Goal: Task Accomplishment & Management: Use online tool/utility

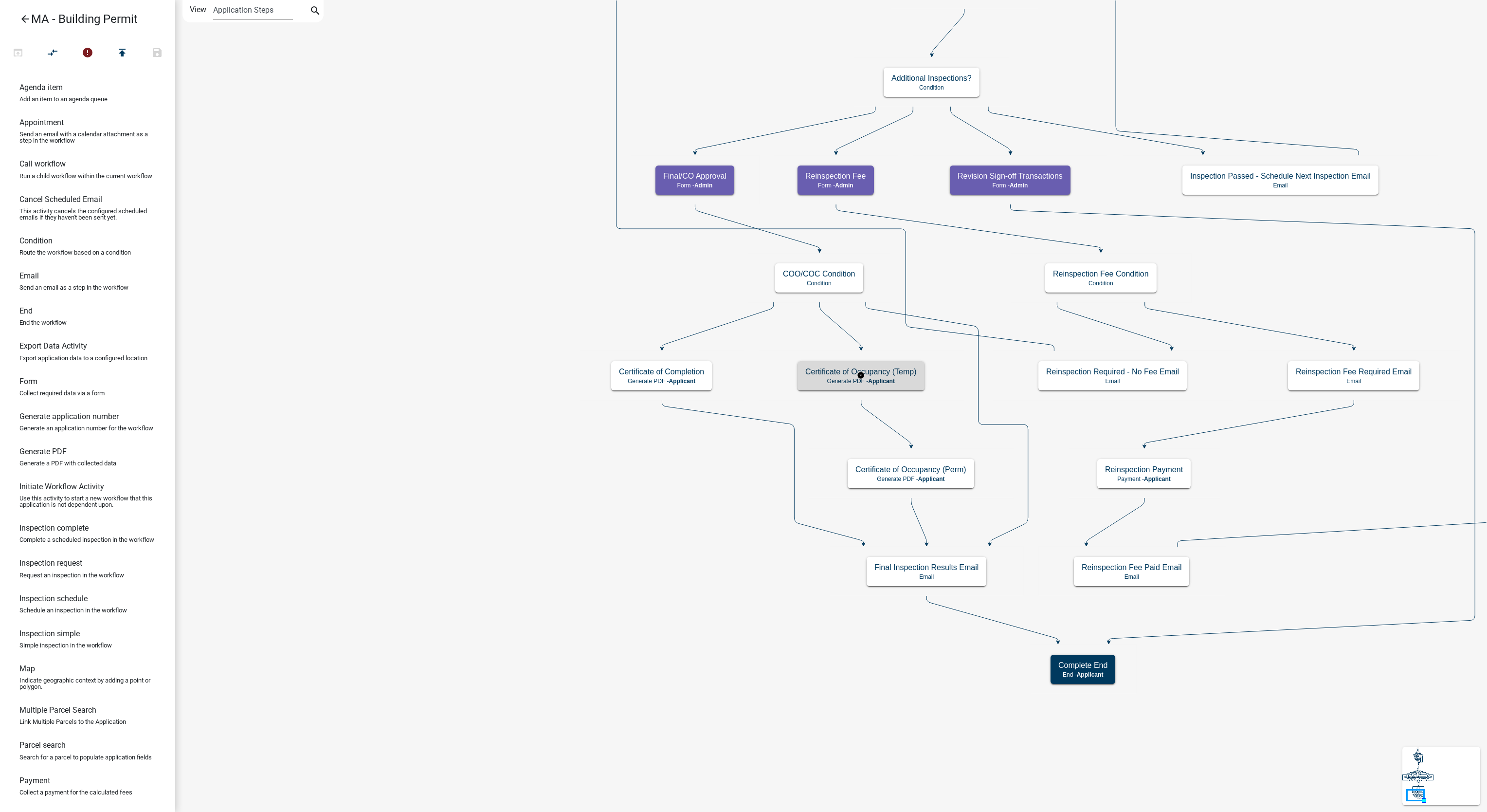
click at [883, 388] on div "Certificate of Occupancy (Temp) Generate PDF - Applicant" at bounding box center [860, 375] width 127 height 29
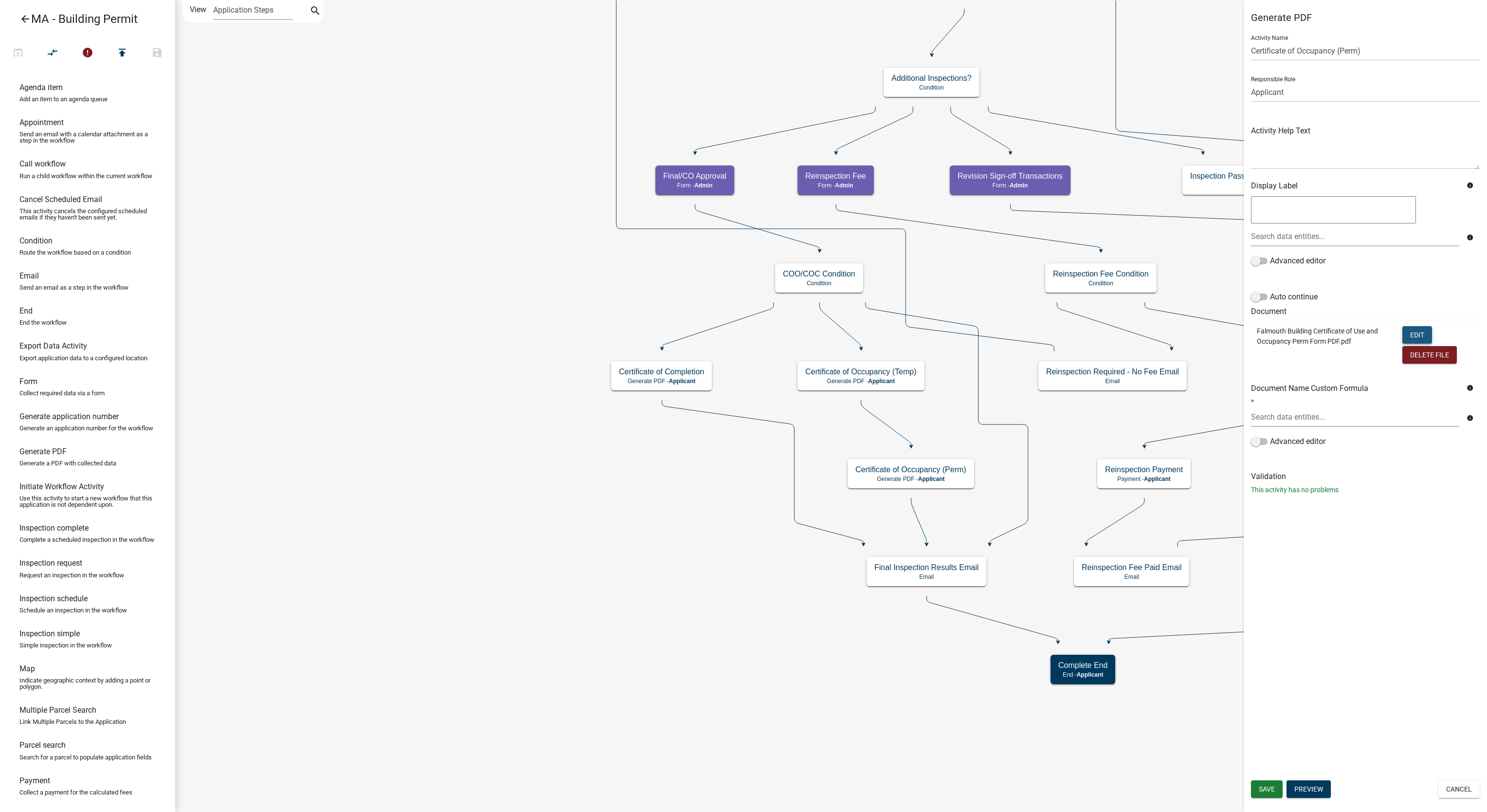
click at [1411, 334] on button "Edit" at bounding box center [1417, 335] width 30 height 18
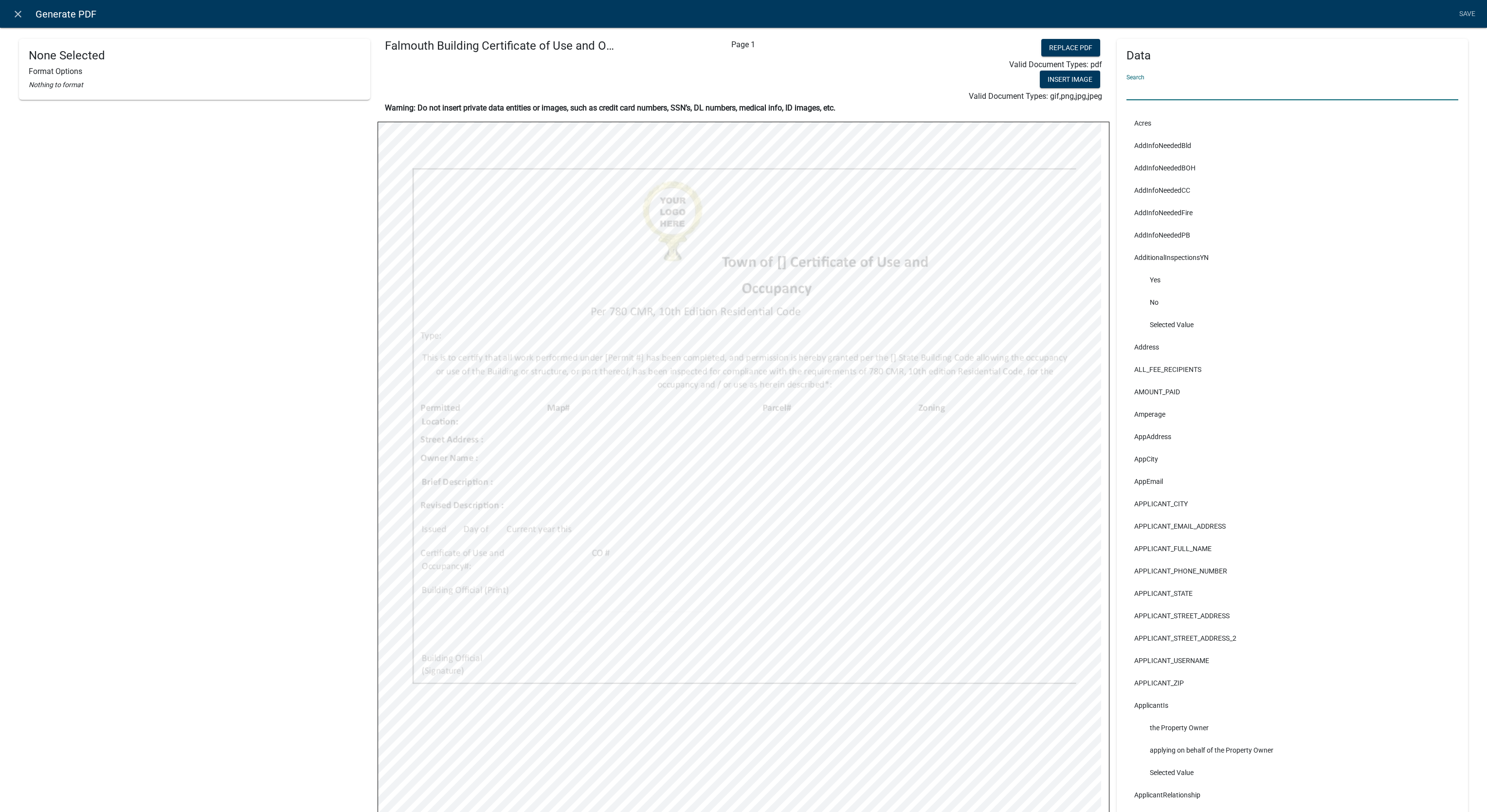
click at [1249, 96] on input "text" at bounding box center [1293, 91] width 332 height 20
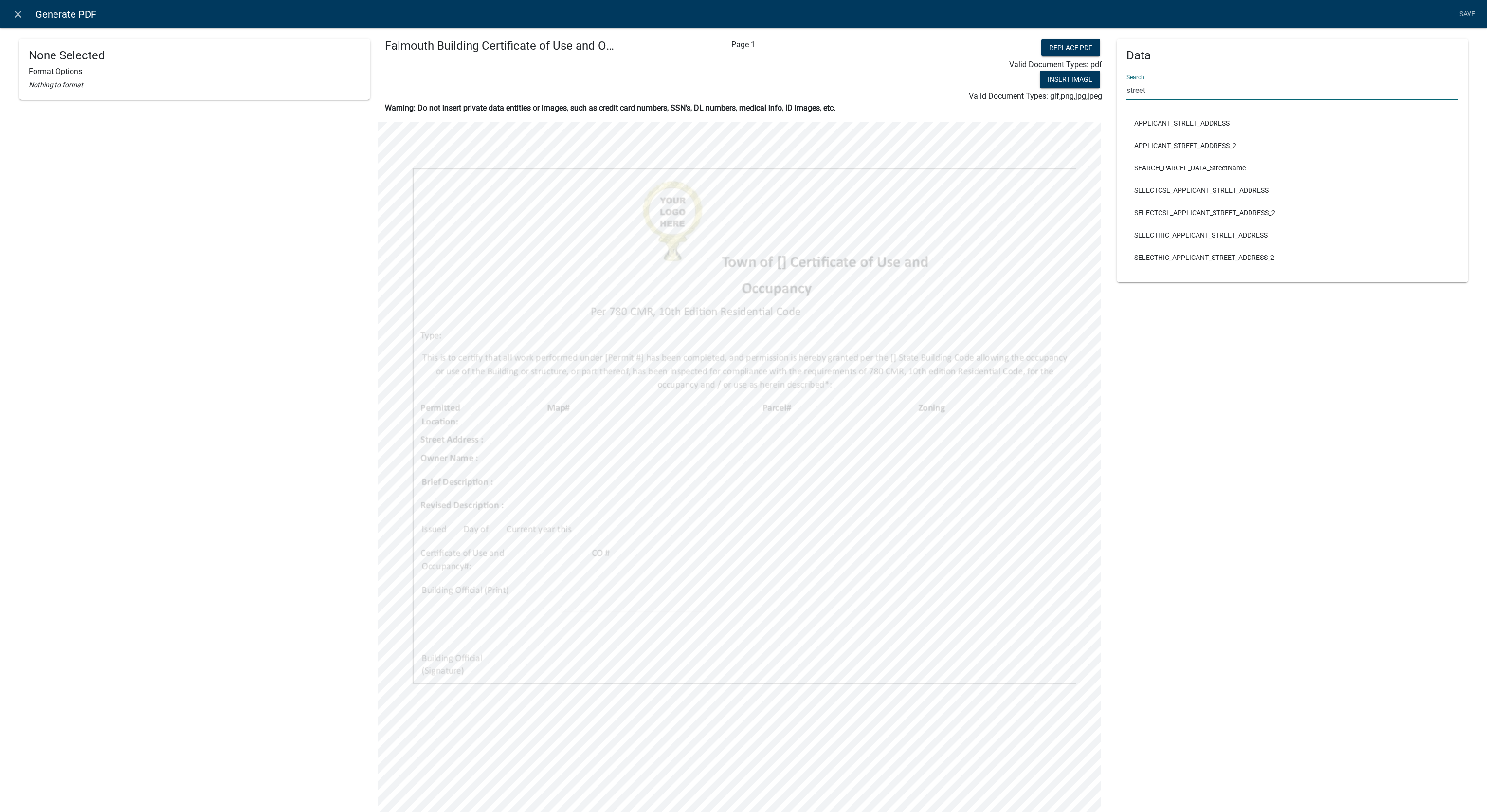
type input "street"
select select
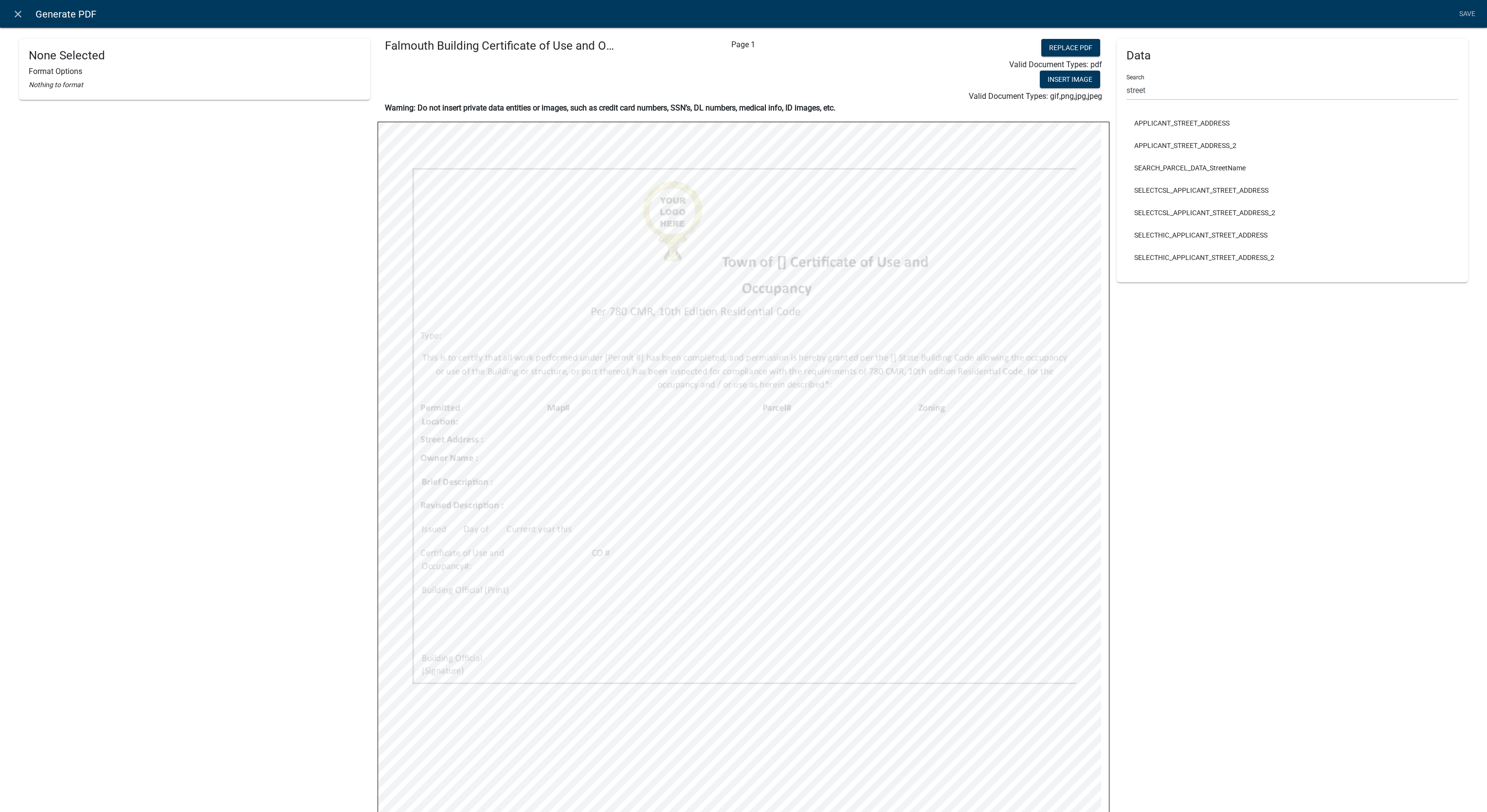
select select
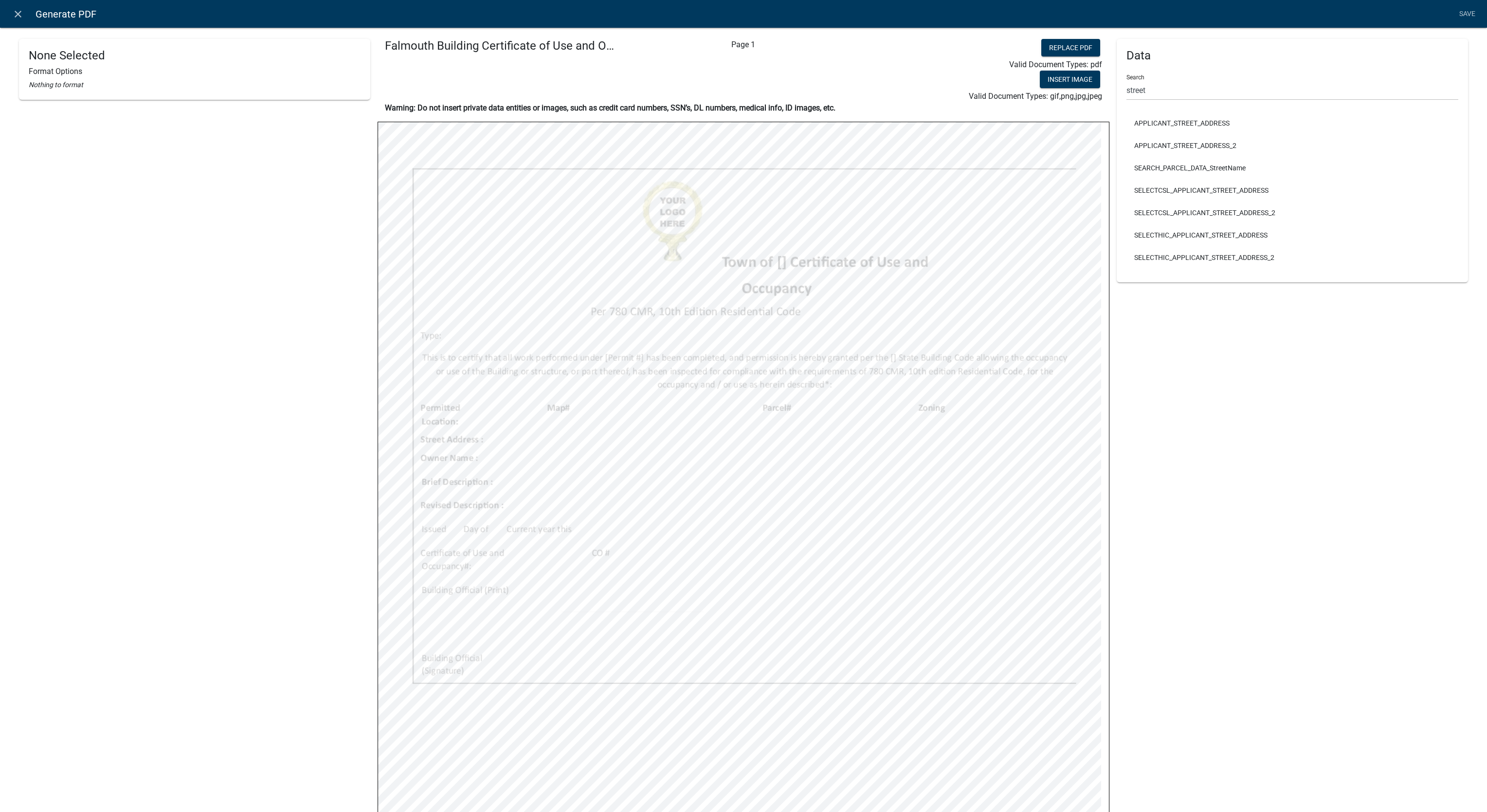
select select
click at [1137, 91] on input "street" at bounding box center [1293, 91] width 332 height 20
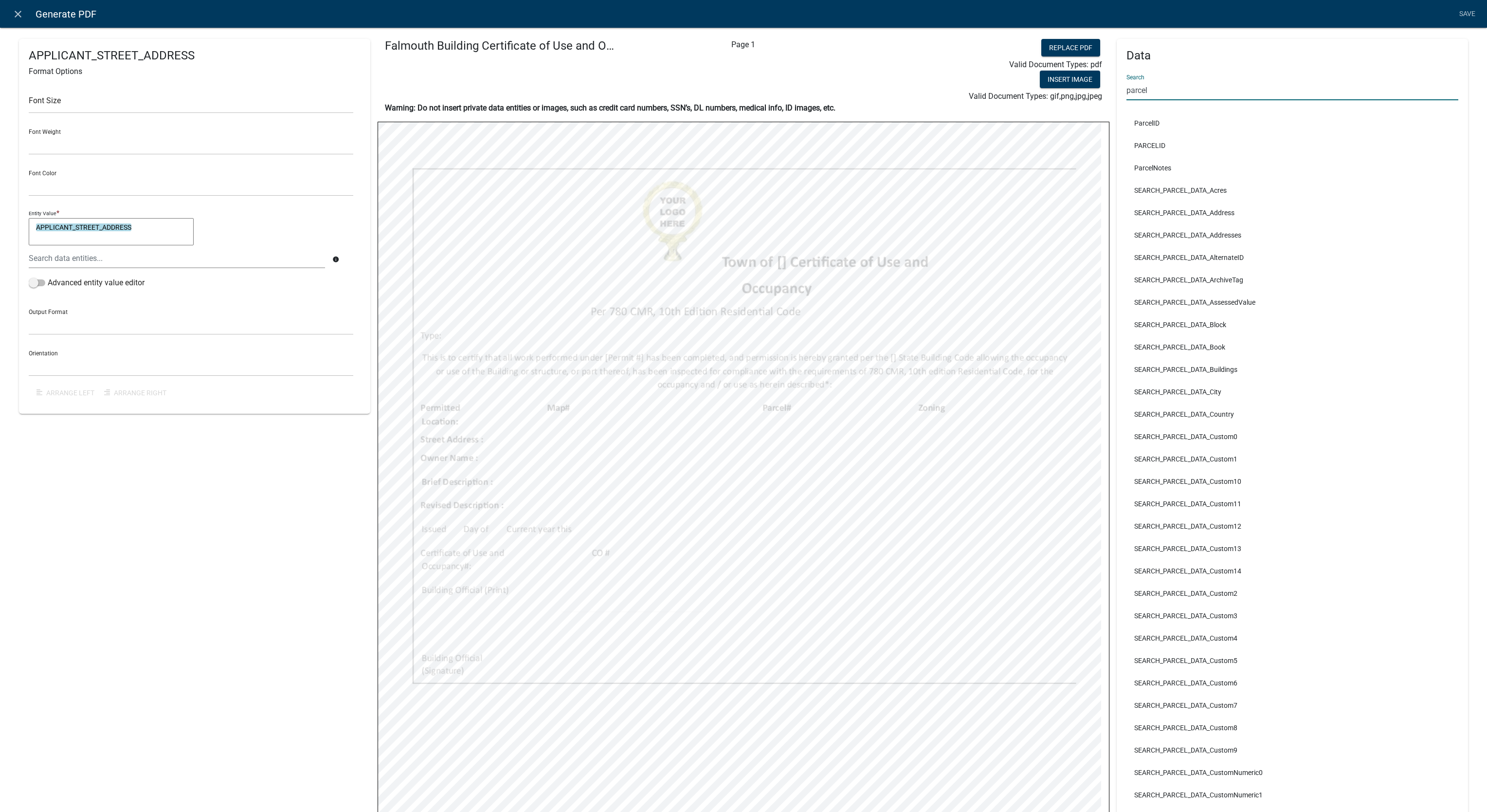
type input "parcel"
select select
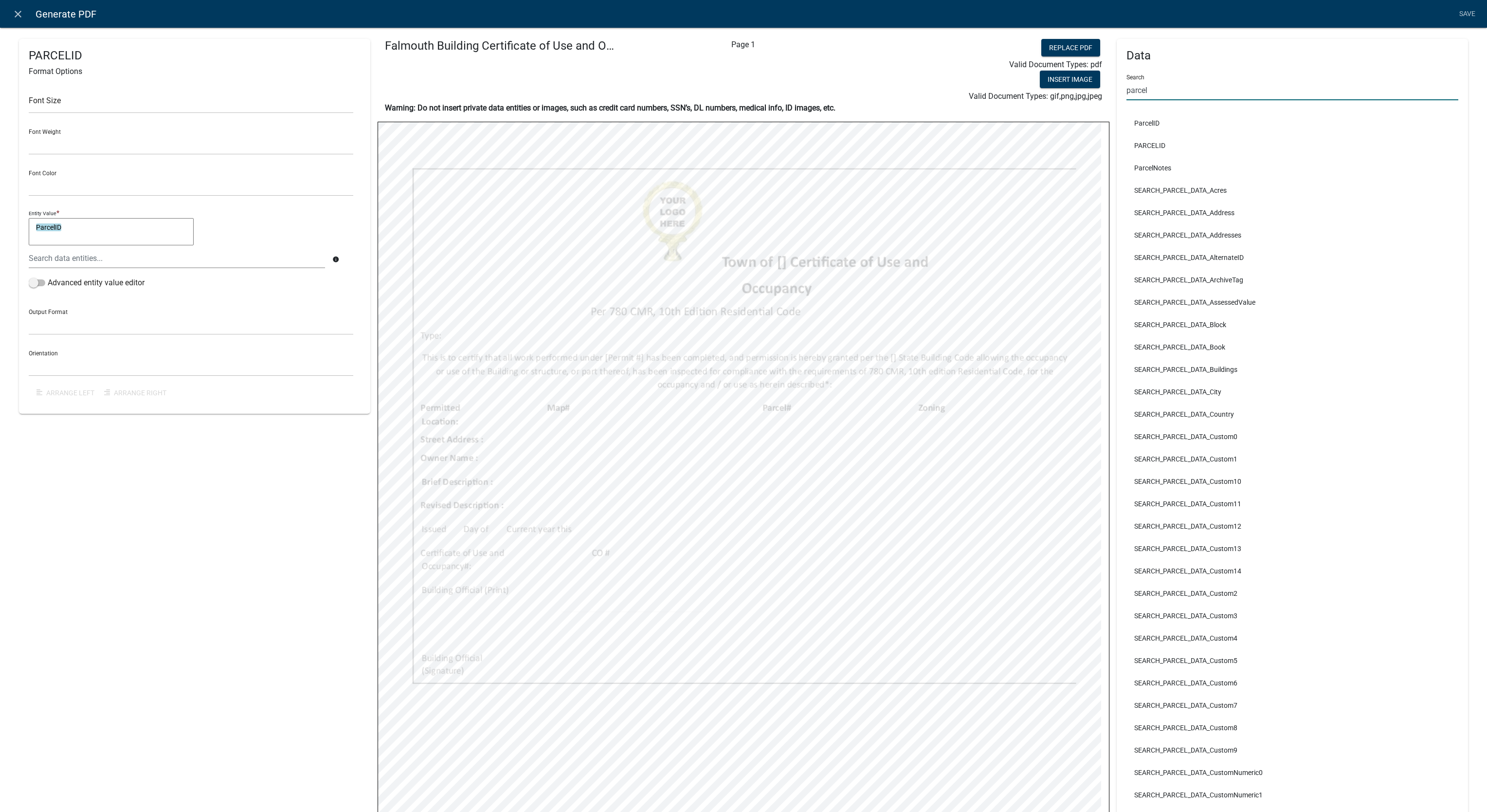
click at [1185, 95] on input "parcel" at bounding box center [1293, 91] width 332 height 20
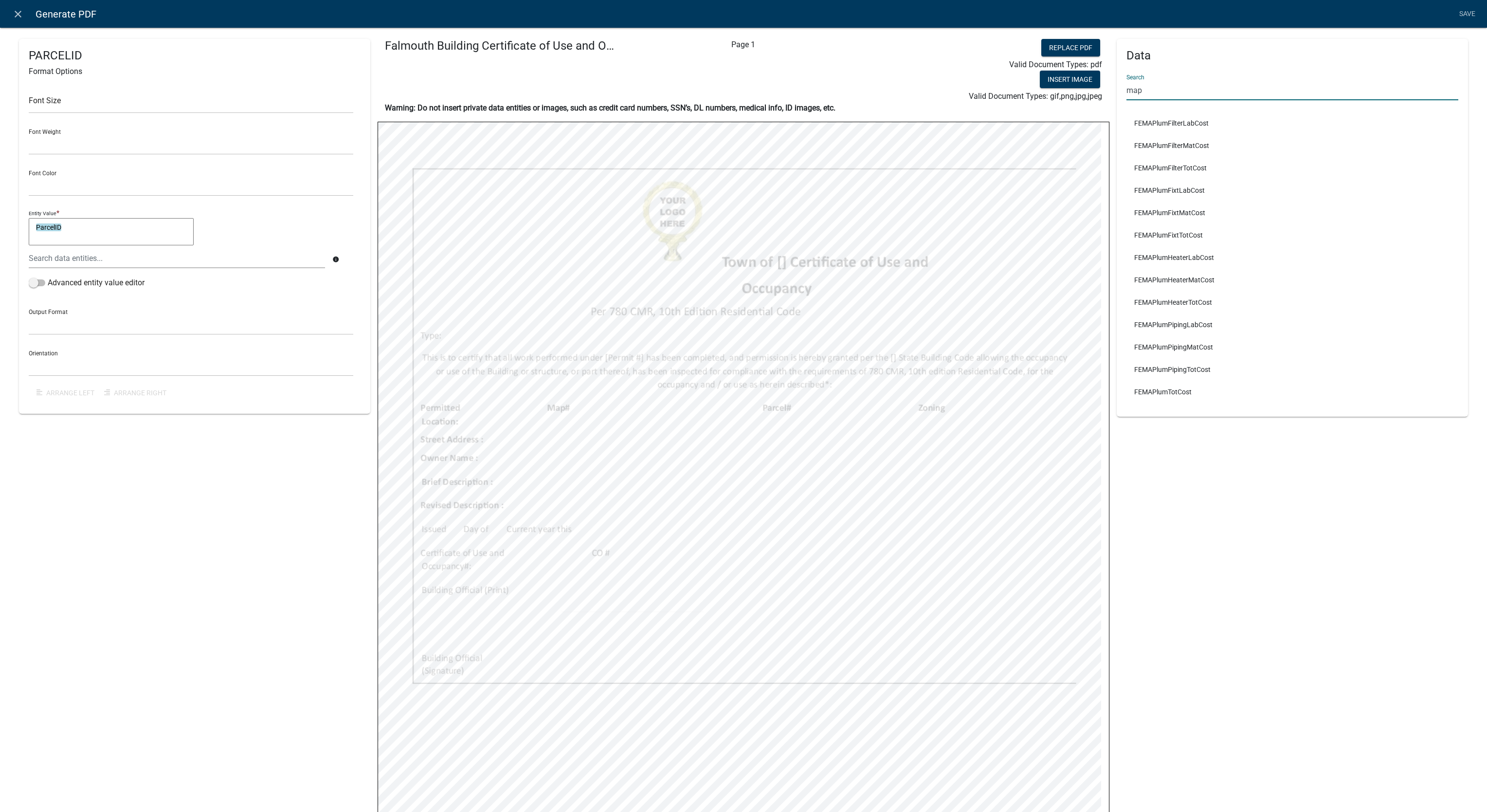
click at [1185, 95] on input "map" at bounding box center [1293, 91] width 332 height 20
type input "zoning"
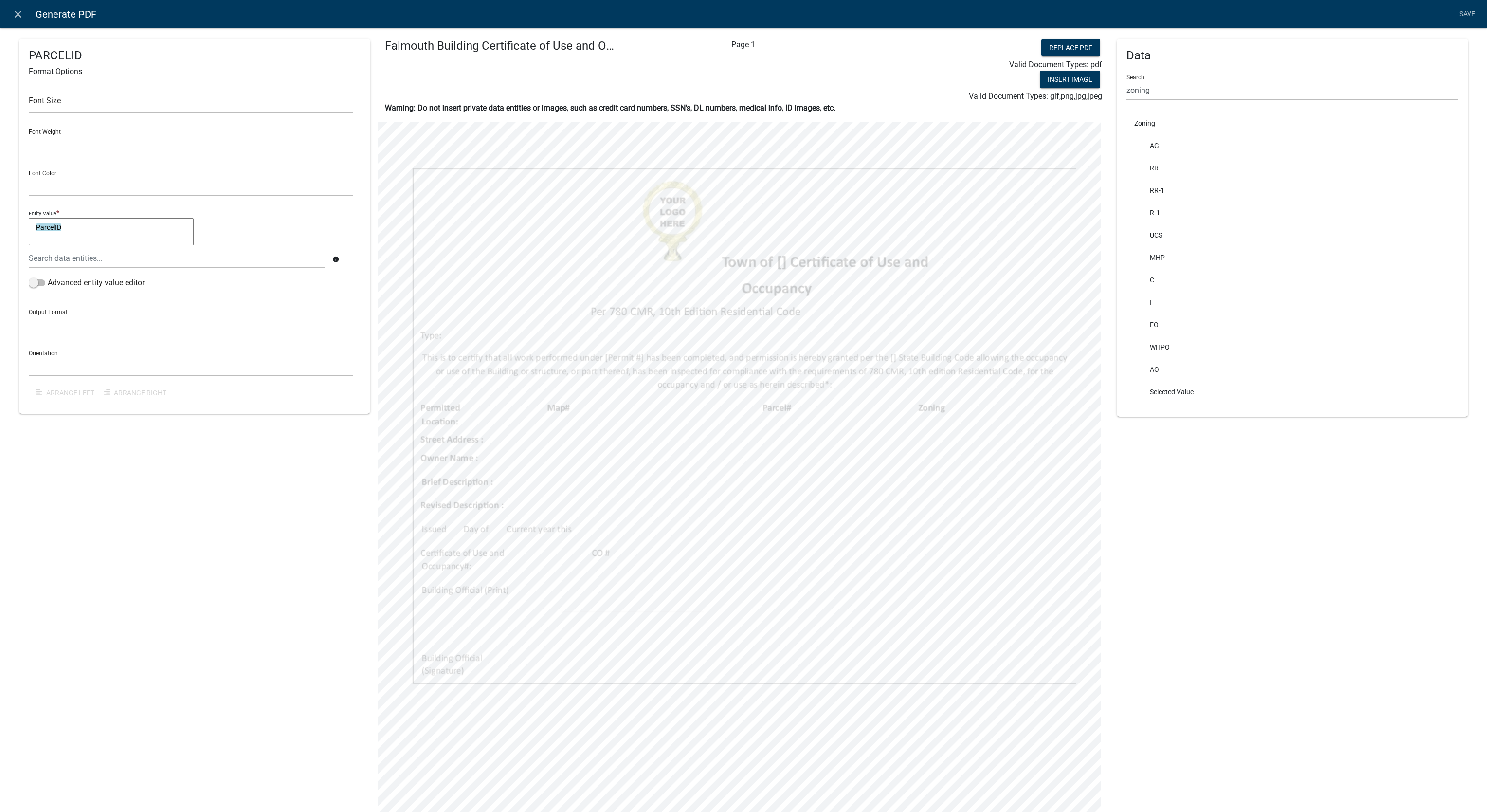
select select
click at [1225, 92] on input "zoning" at bounding box center [1293, 91] width 332 height 20
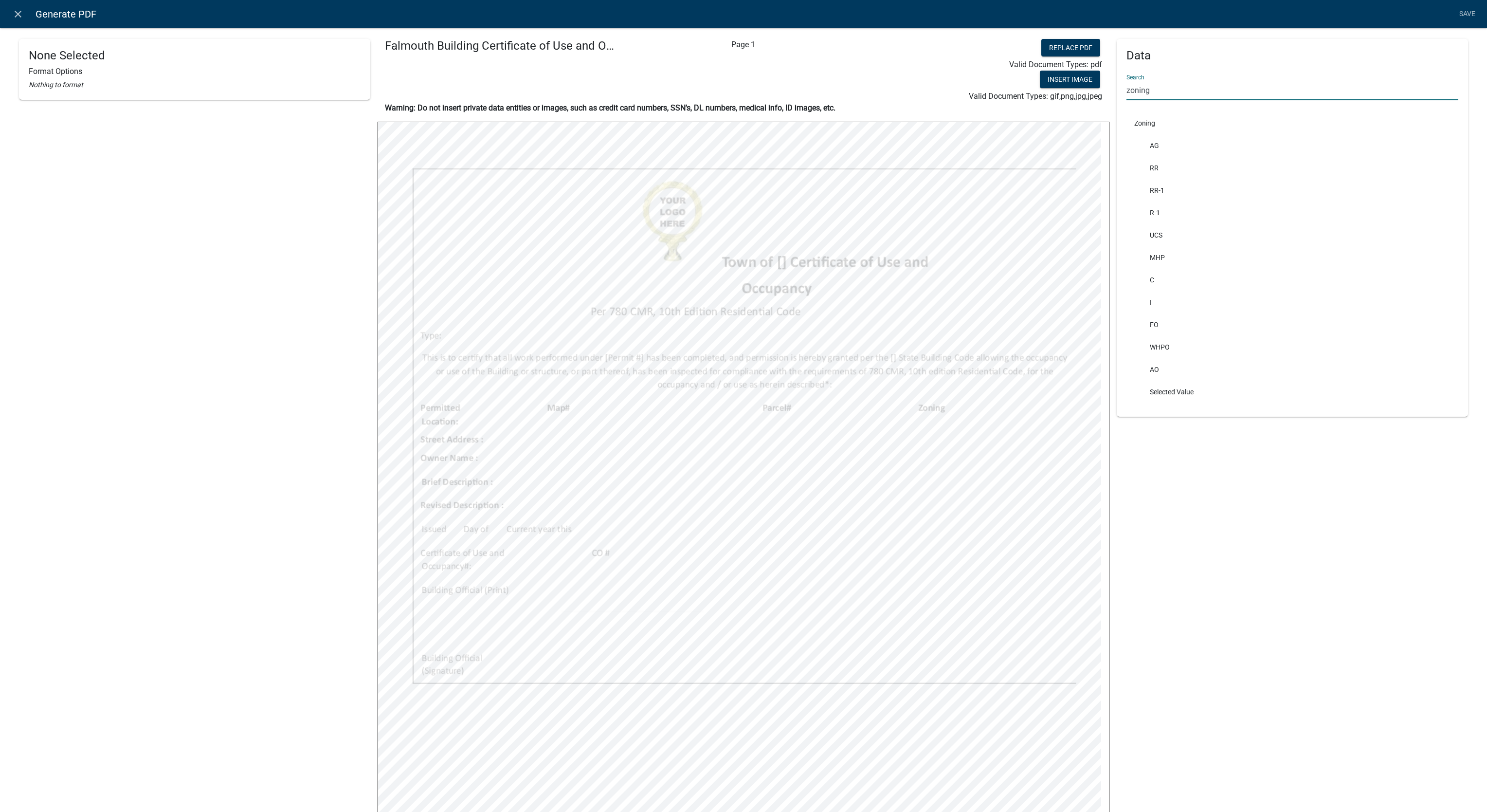
click at [1225, 92] on input "zoning" at bounding box center [1293, 91] width 332 height 20
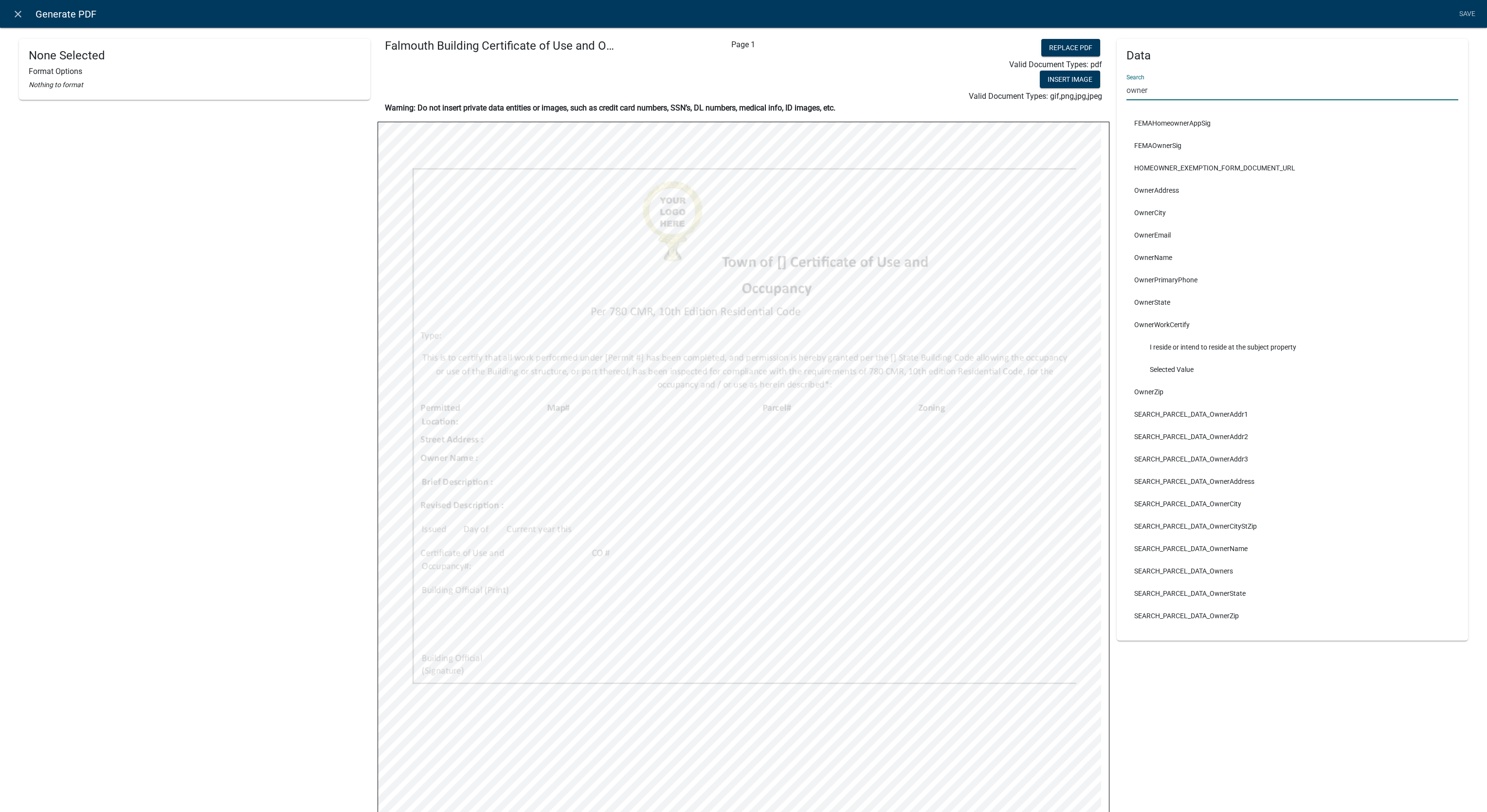
type input "owner"
select select
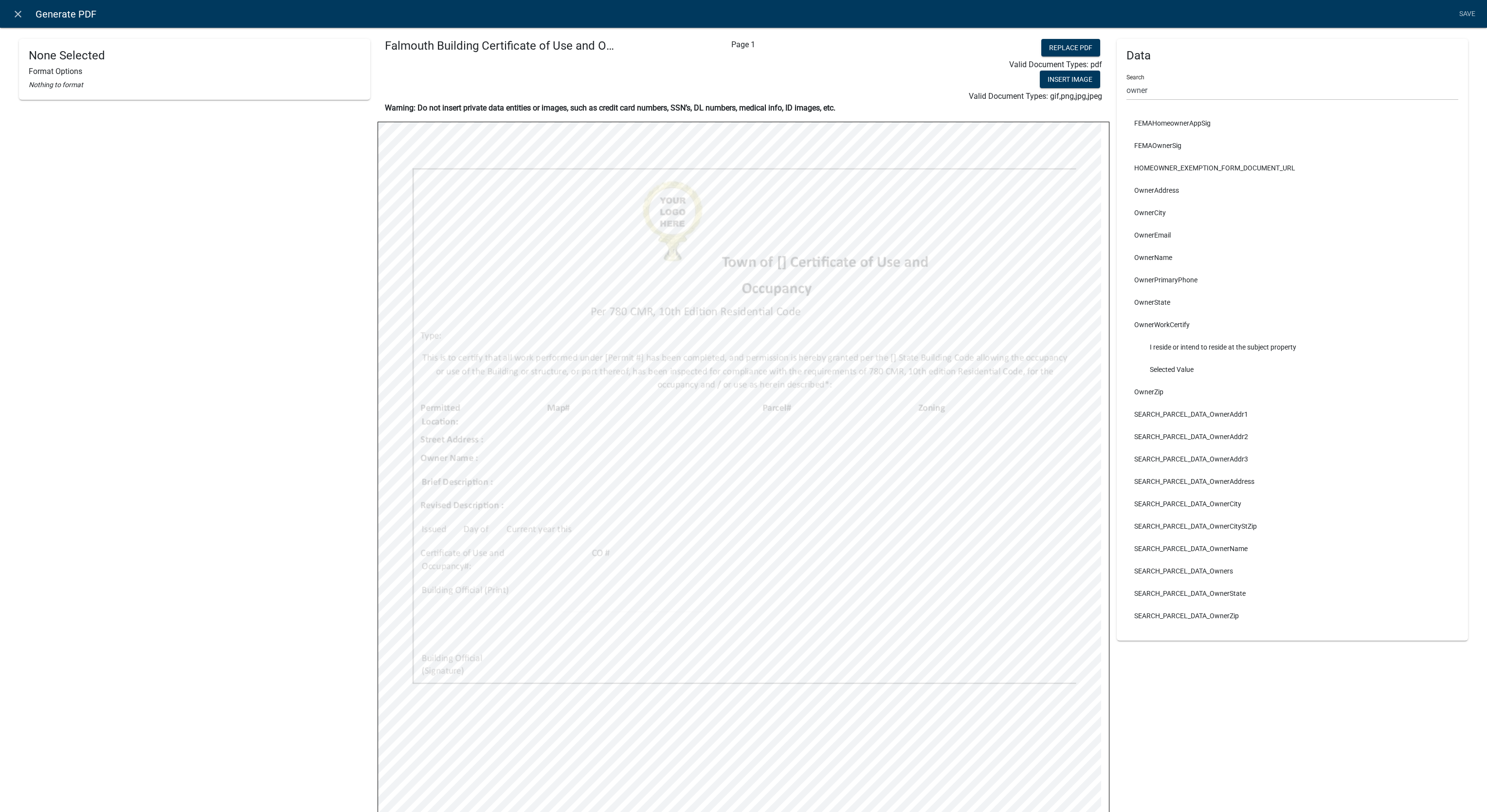
select select
click at [1144, 97] on input "owner" at bounding box center [1293, 91] width 332 height 20
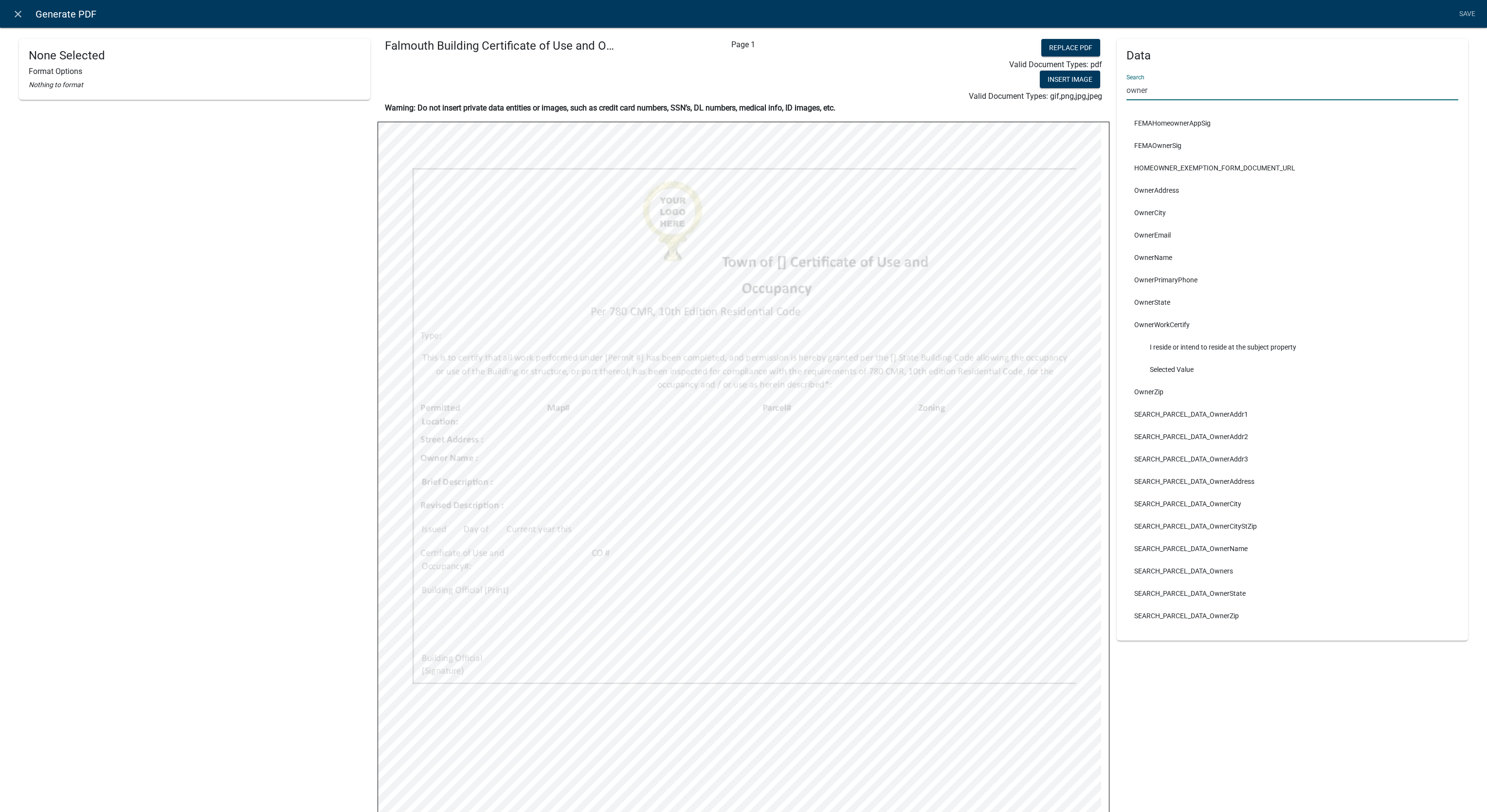
click at [1144, 97] on input "owner" at bounding box center [1293, 91] width 332 height 20
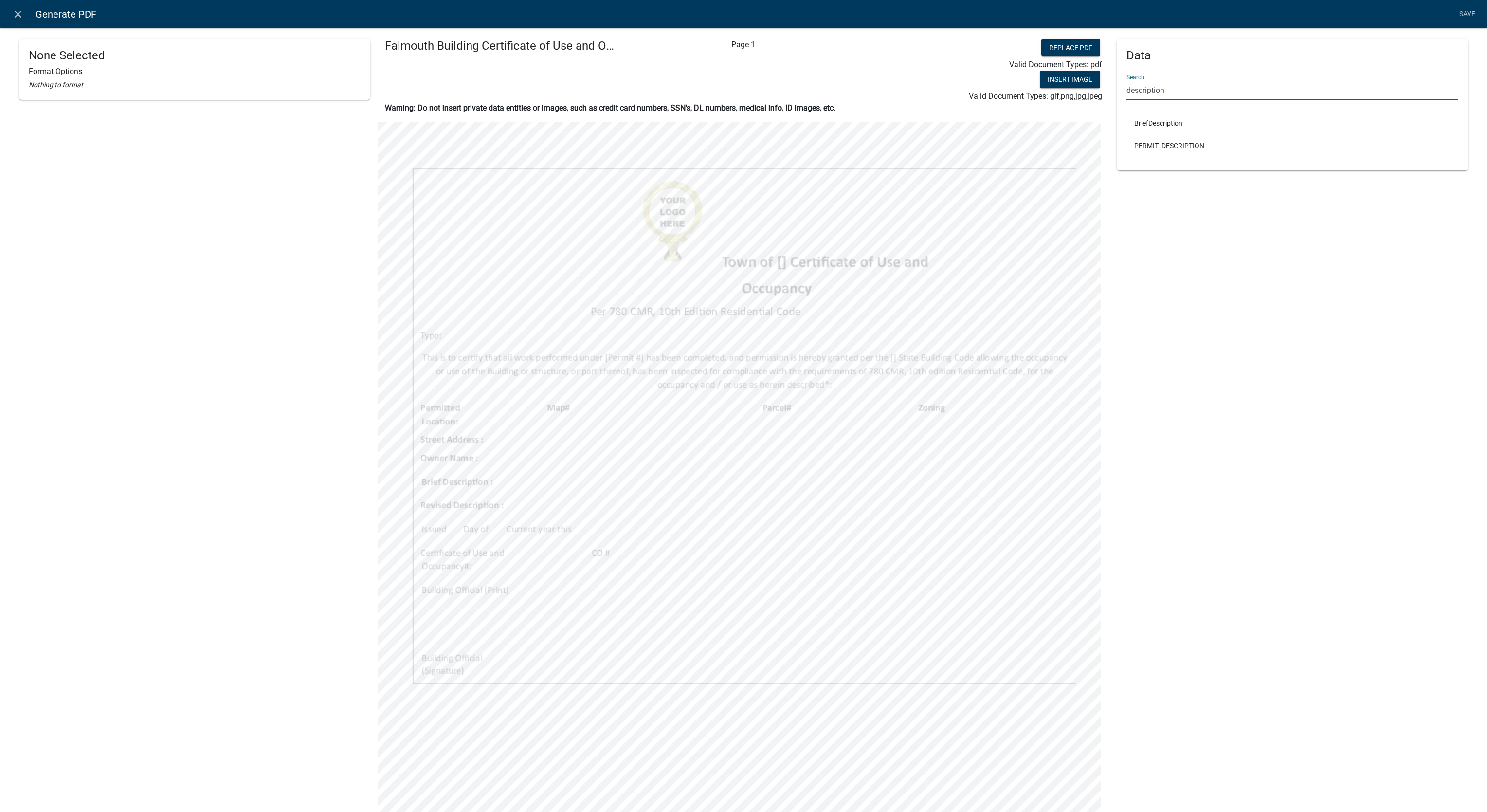
type input "description"
select select
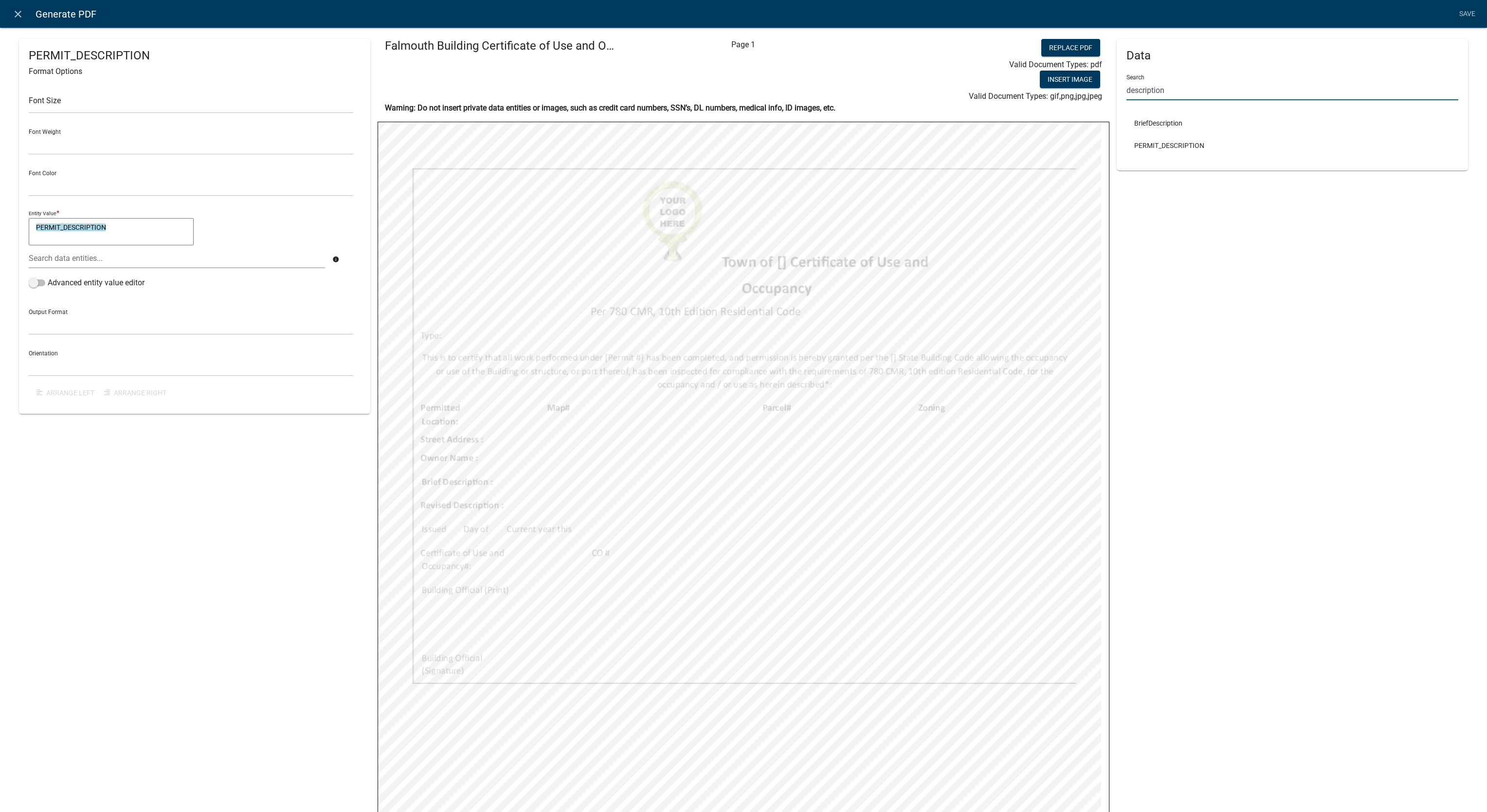
click at [1149, 88] on input "description" at bounding box center [1293, 91] width 332 height 20
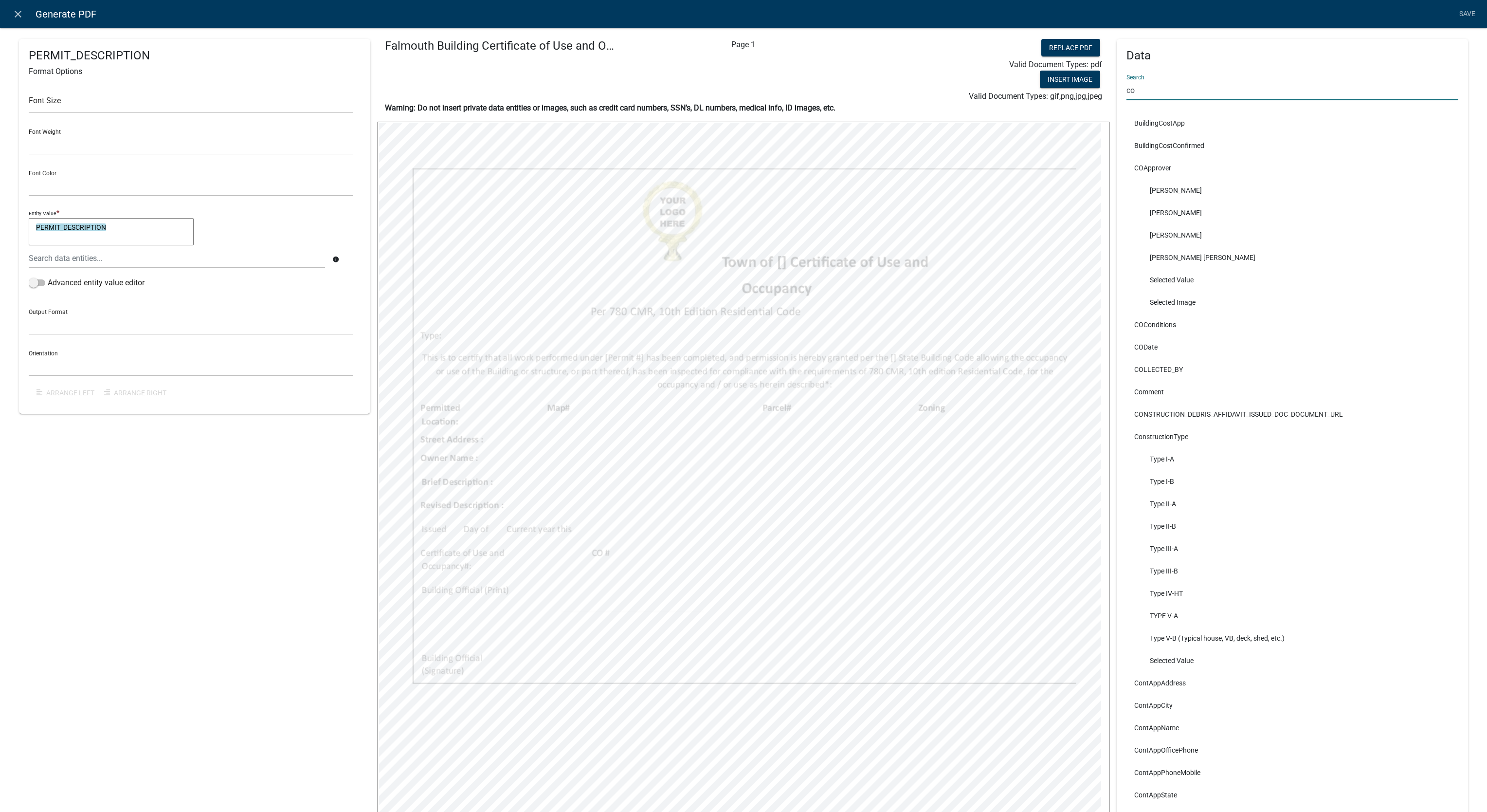
type input "c"
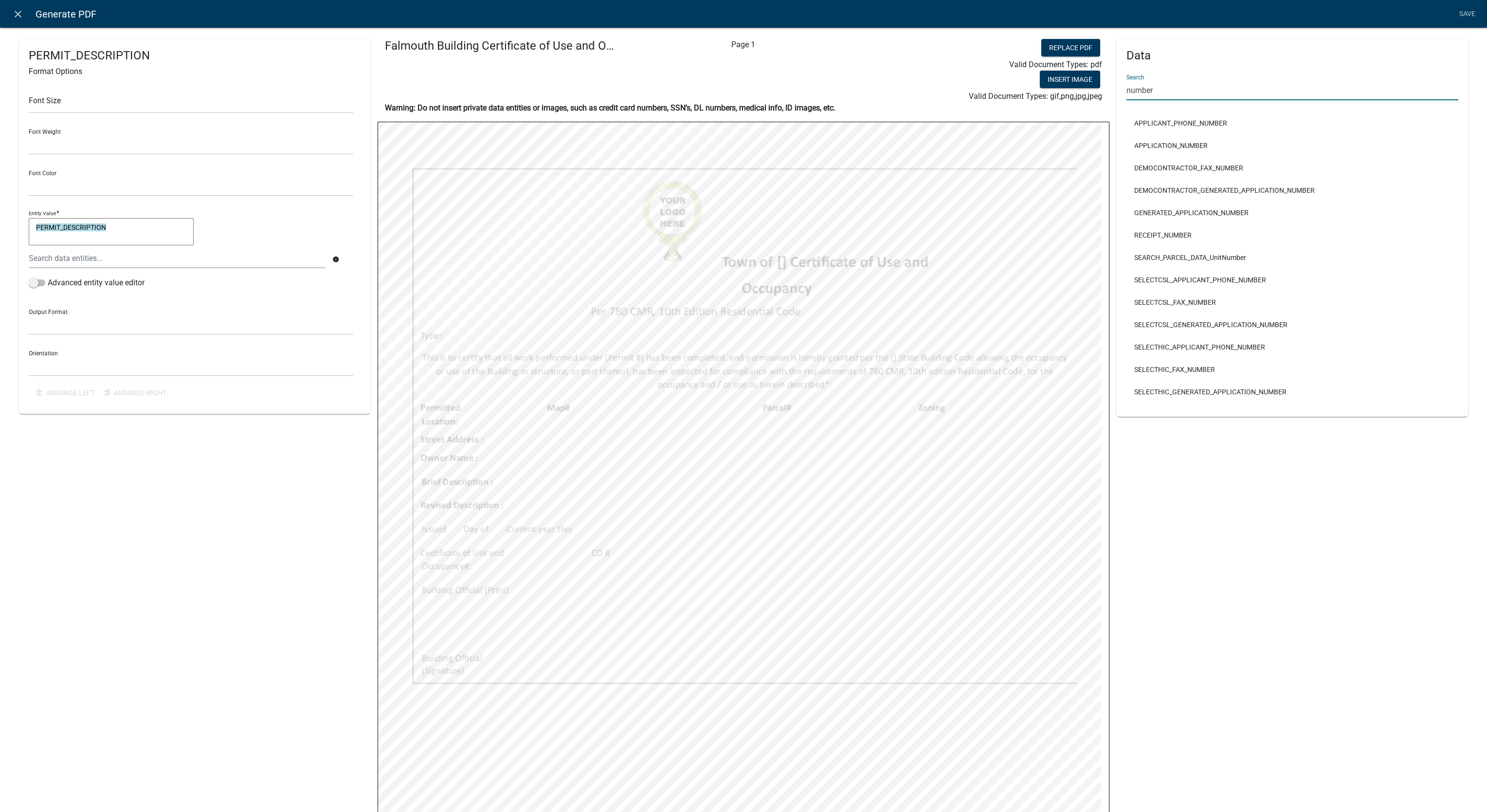
click at [1149, 88] on input "number" at bounding box center [1293, 91] width 332 height 20
type input "m"
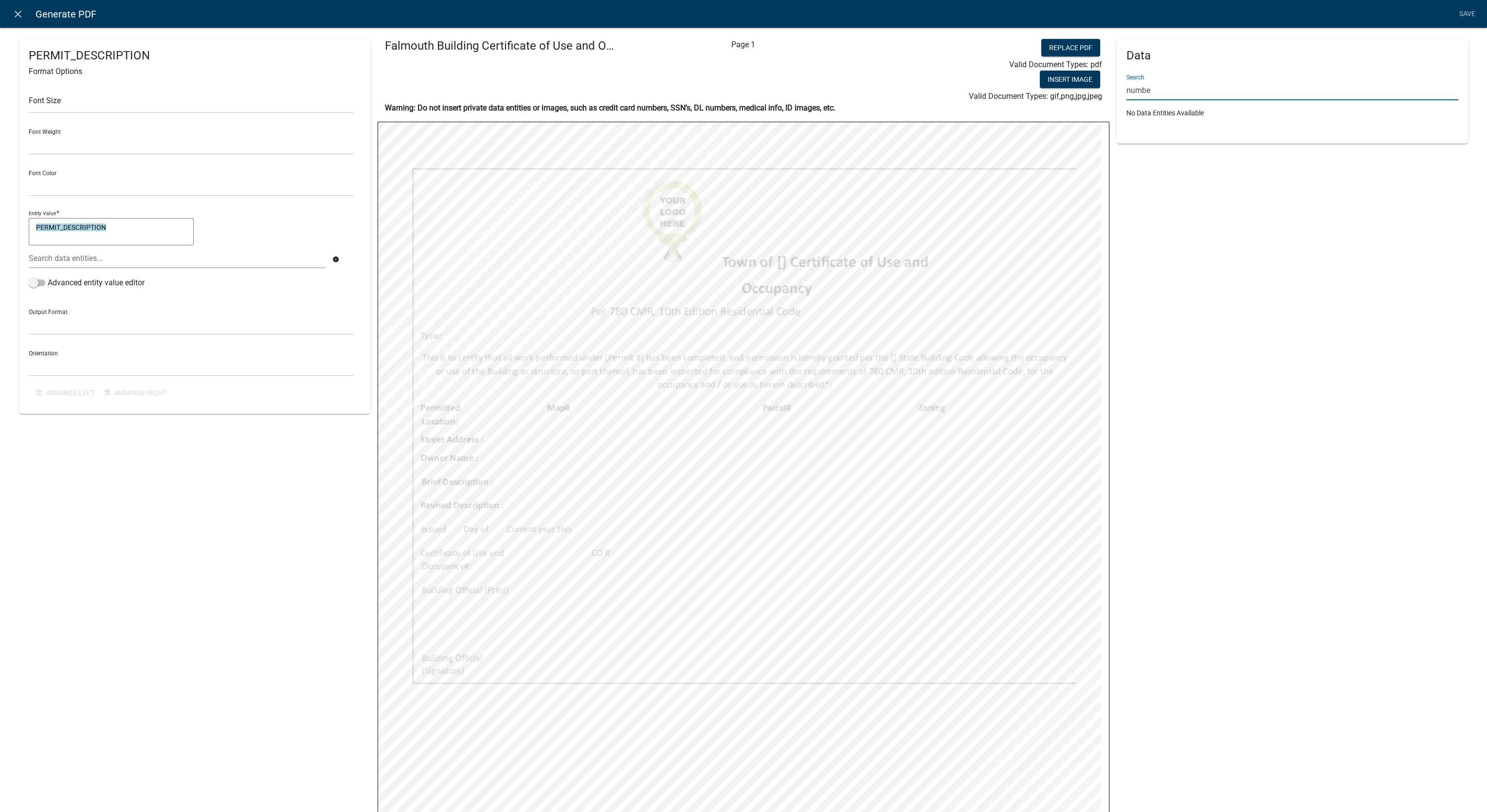
type input "number"
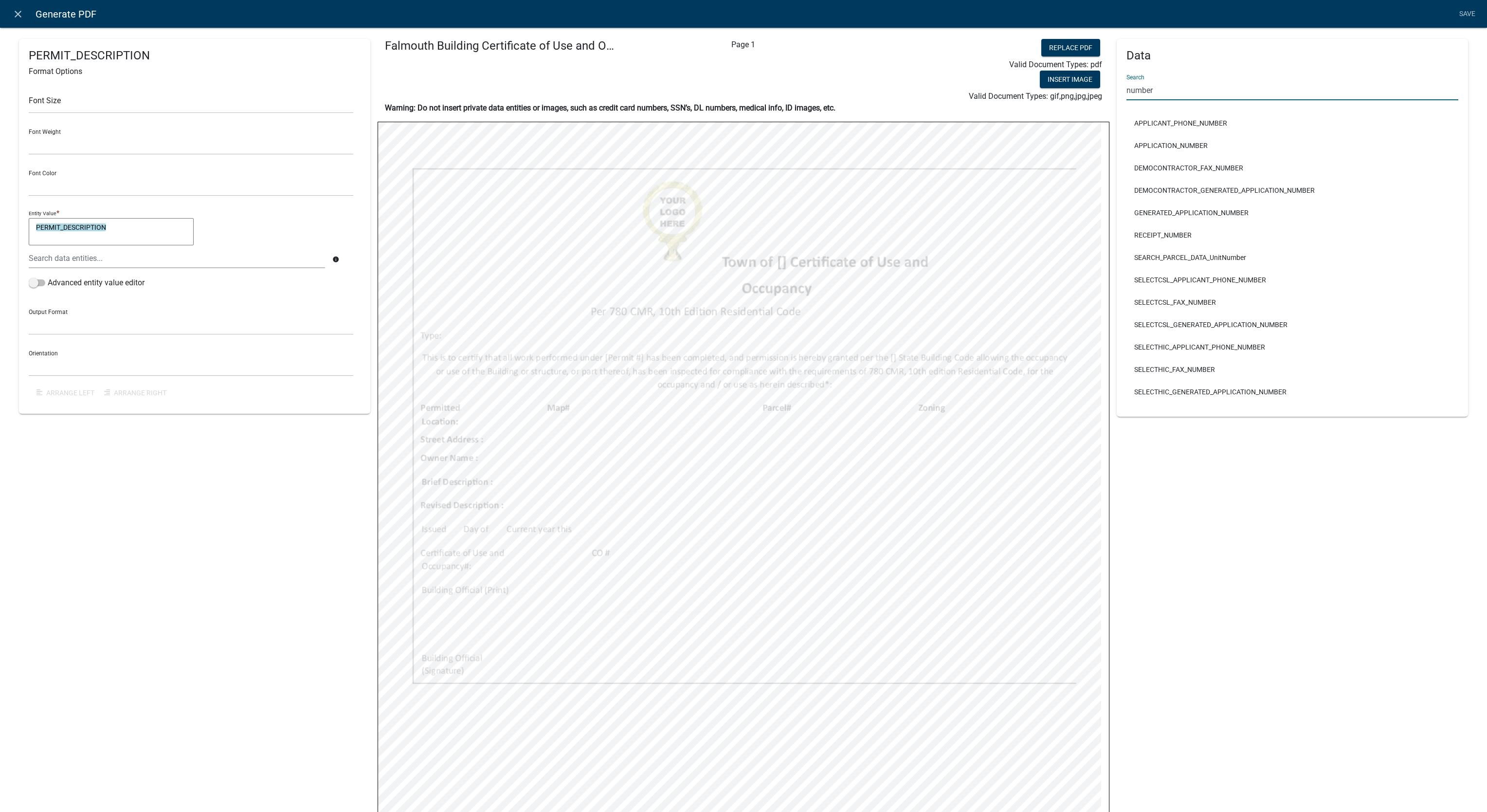
click at [1218, 97] on input "number" at bounding box center [1293, 91] width 332 height 20
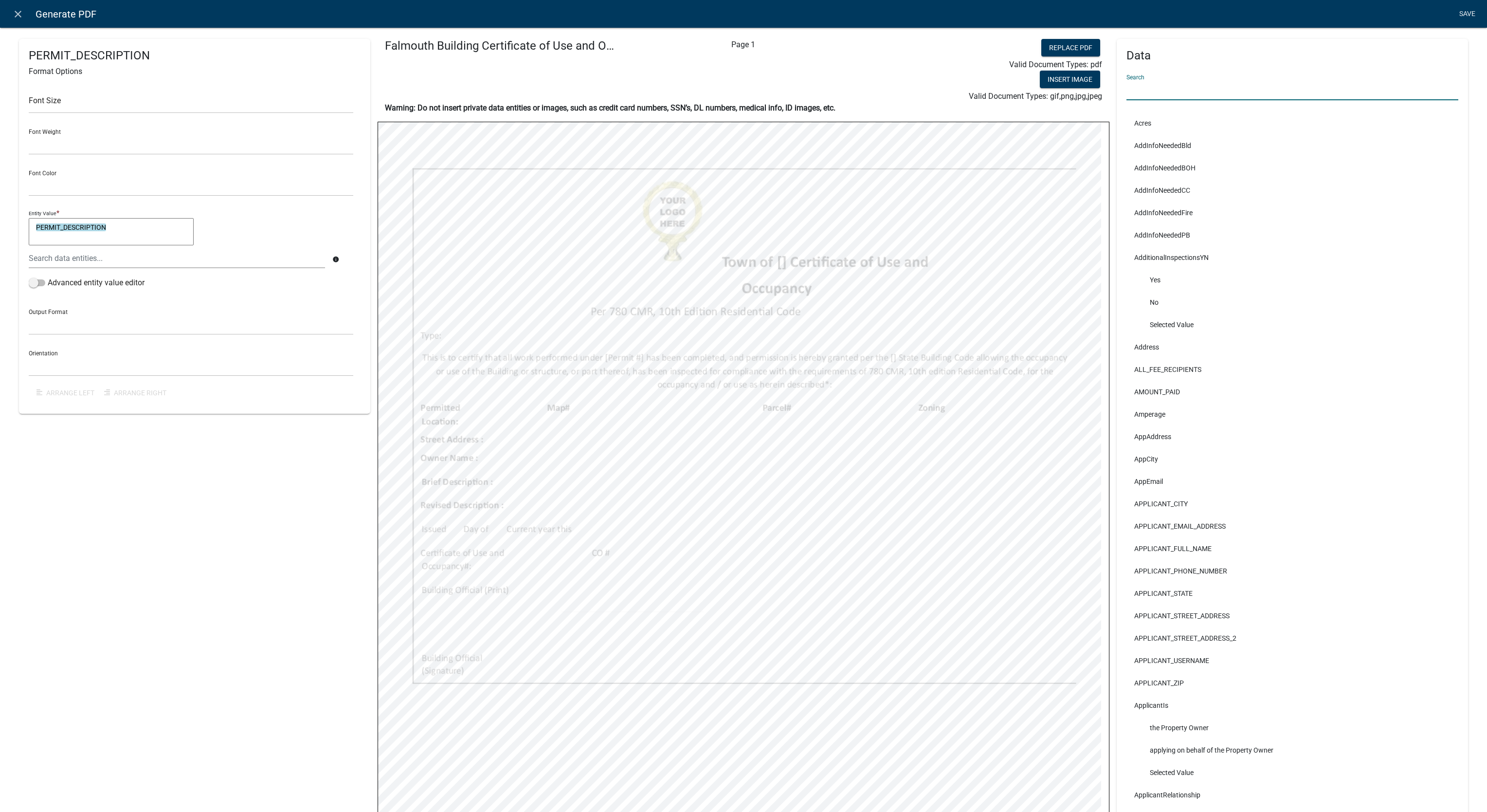
click at [1465, 20] on link "Save" at bounding box center [1467, 14] width 24 height 19
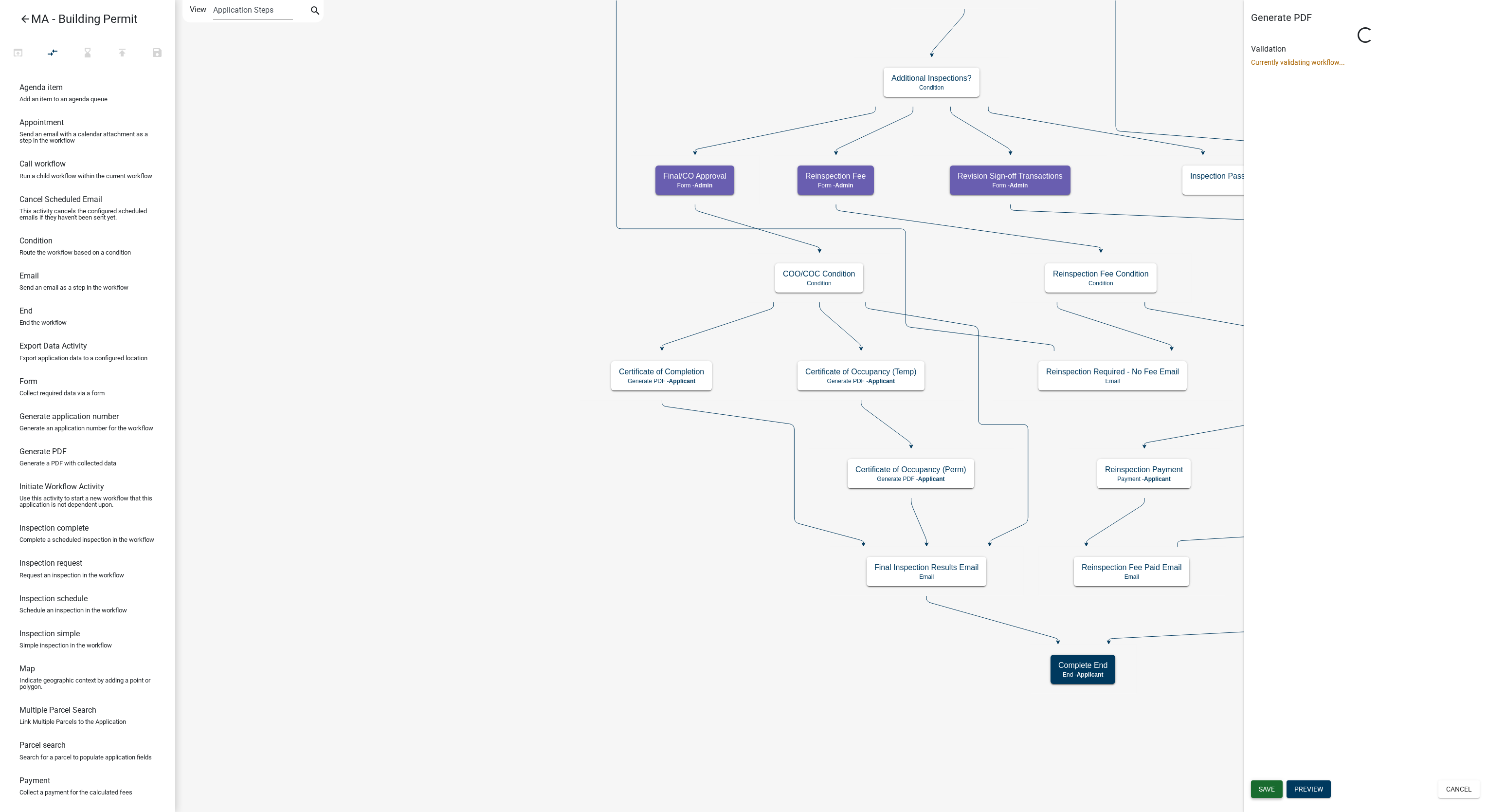
click at [1274, 787] on span "Save" at bounding box center [1267, 789] width 16 height 8
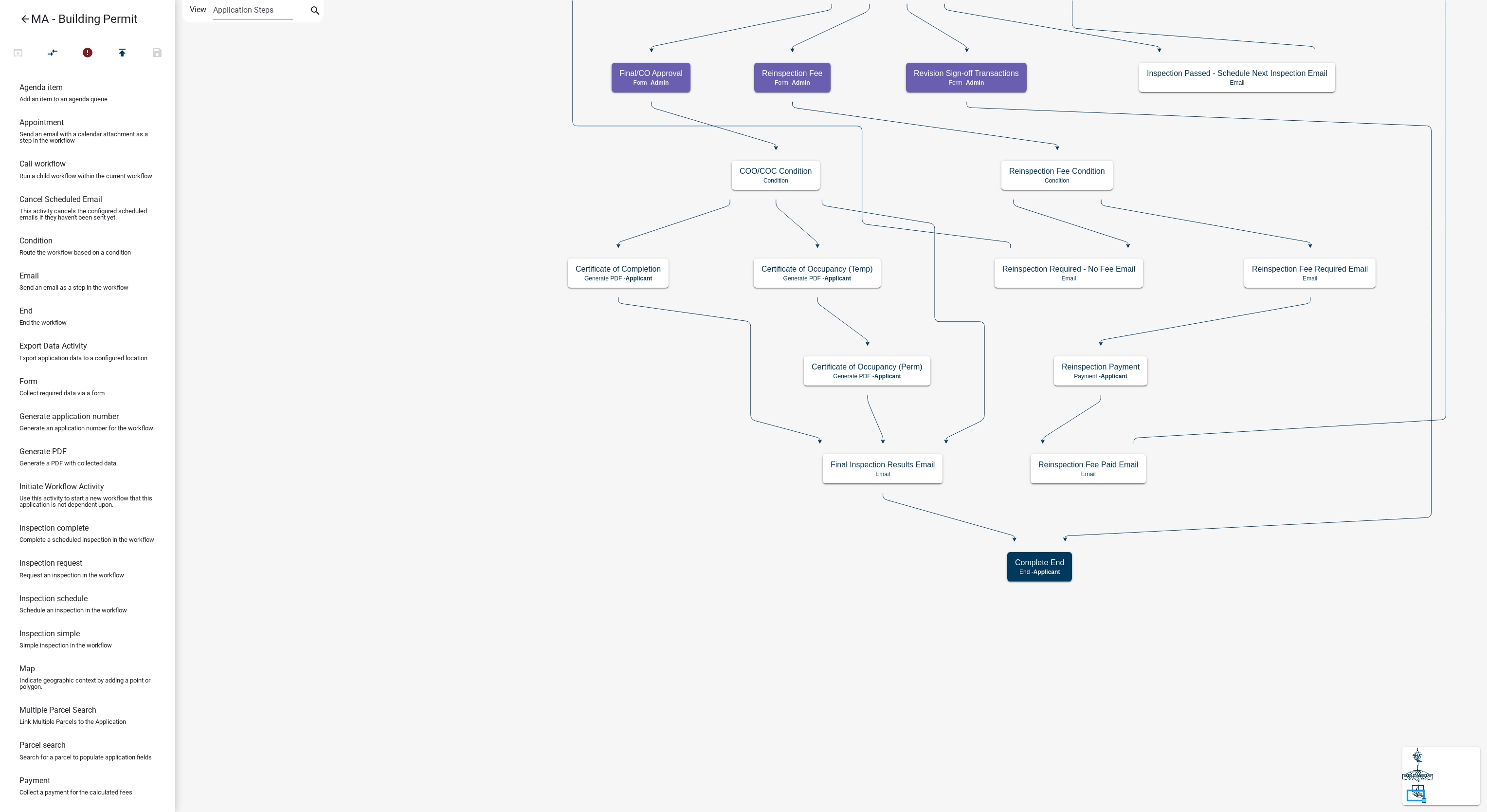
click at [485, 462] on icon "Start Start - Applicant Search Parcel Data Parcel search - Applicant Owner and …" at bounding box center [1172, 406] width 1994 height 811
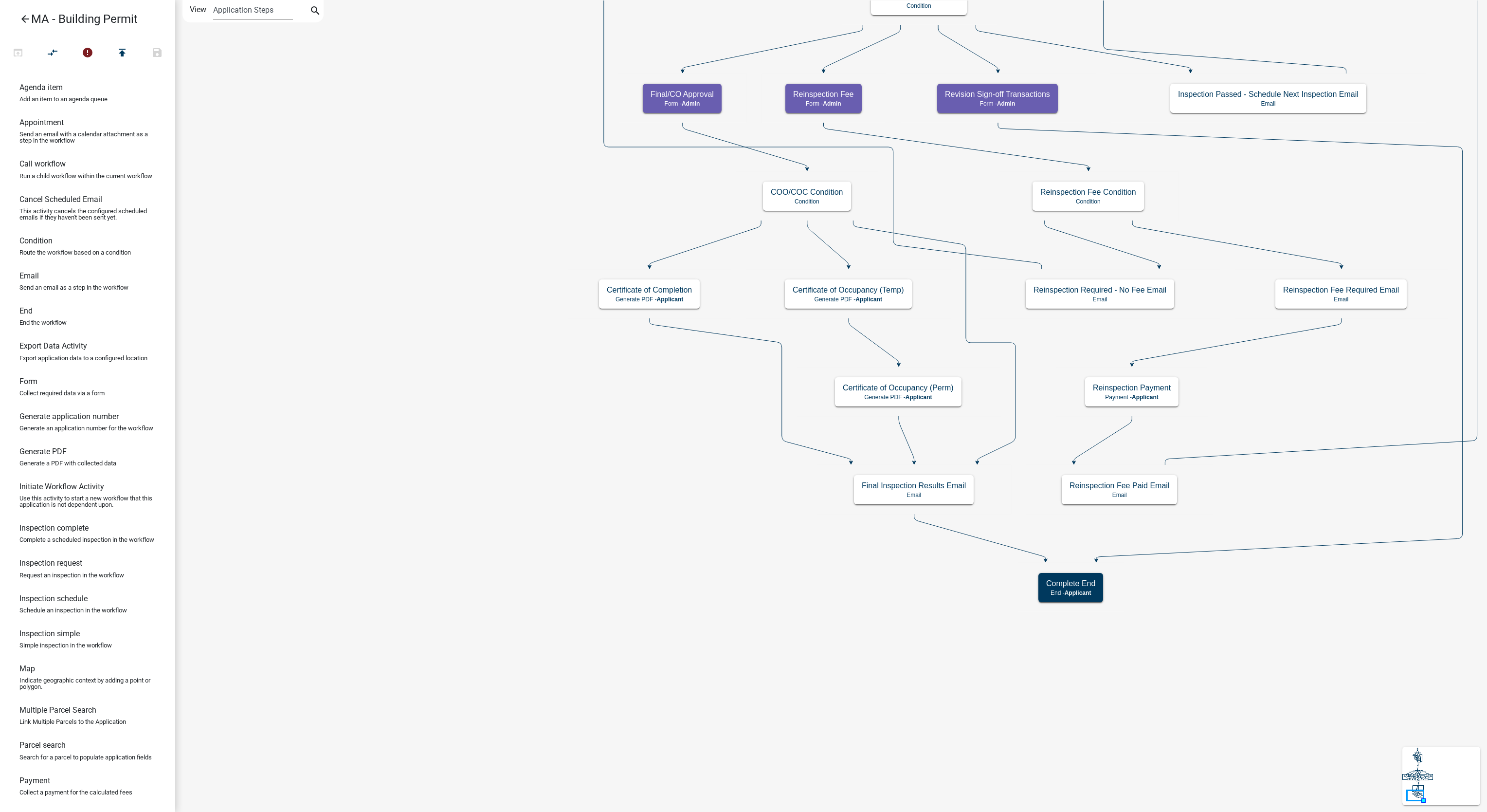
click at [543, 439] on icon "Start Start - Applicant Search Parcel Data Parcel search - Applicant Owner and …" at bounding box center [1188, 406] width 2025 height 811
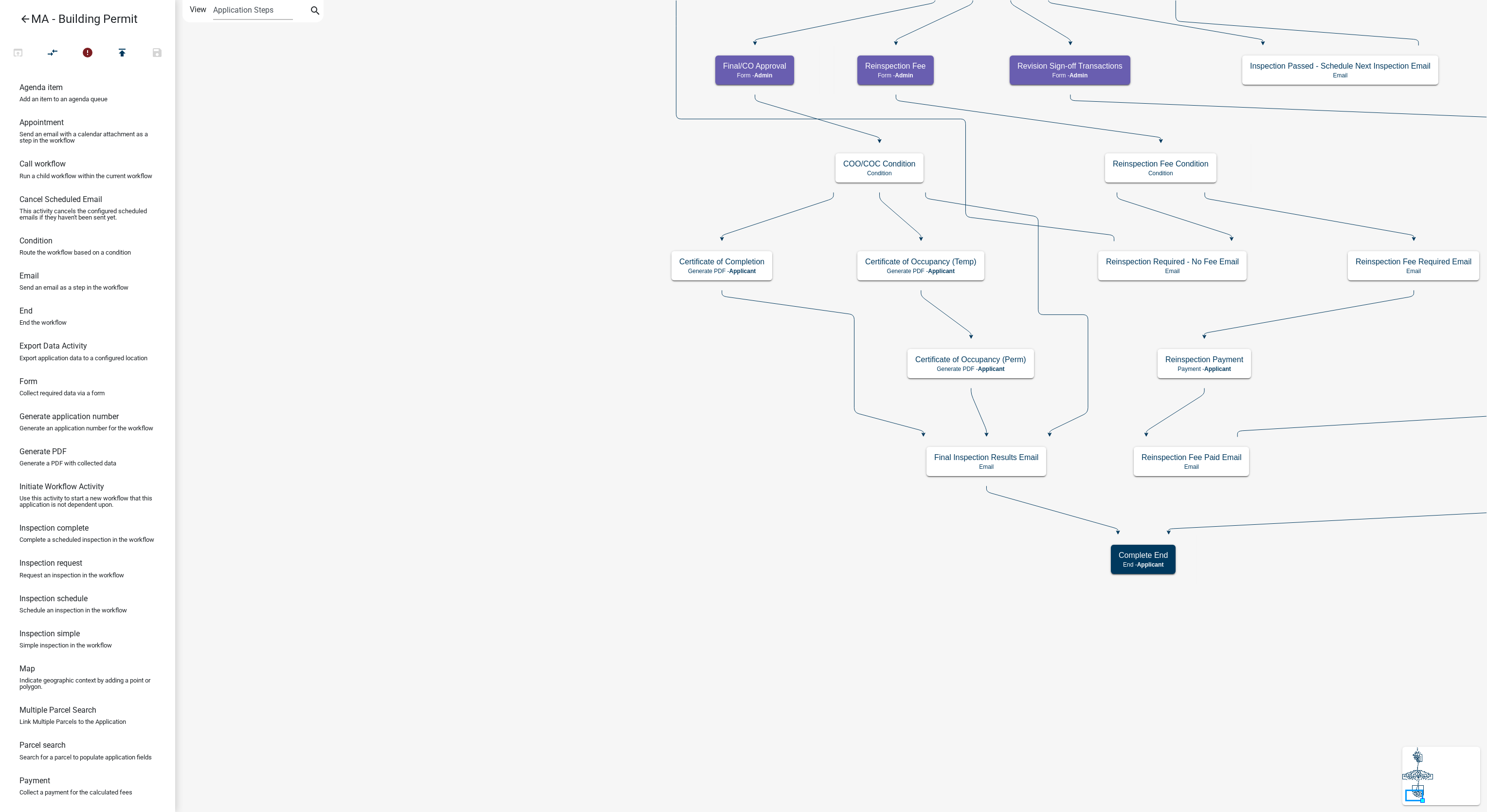
click at [679, 412] on icon "Start Start - Applicant Search Parcel Data Parcel search - Applicant Owner and …" at bounding box center [1224, 406] width 2098 height 811
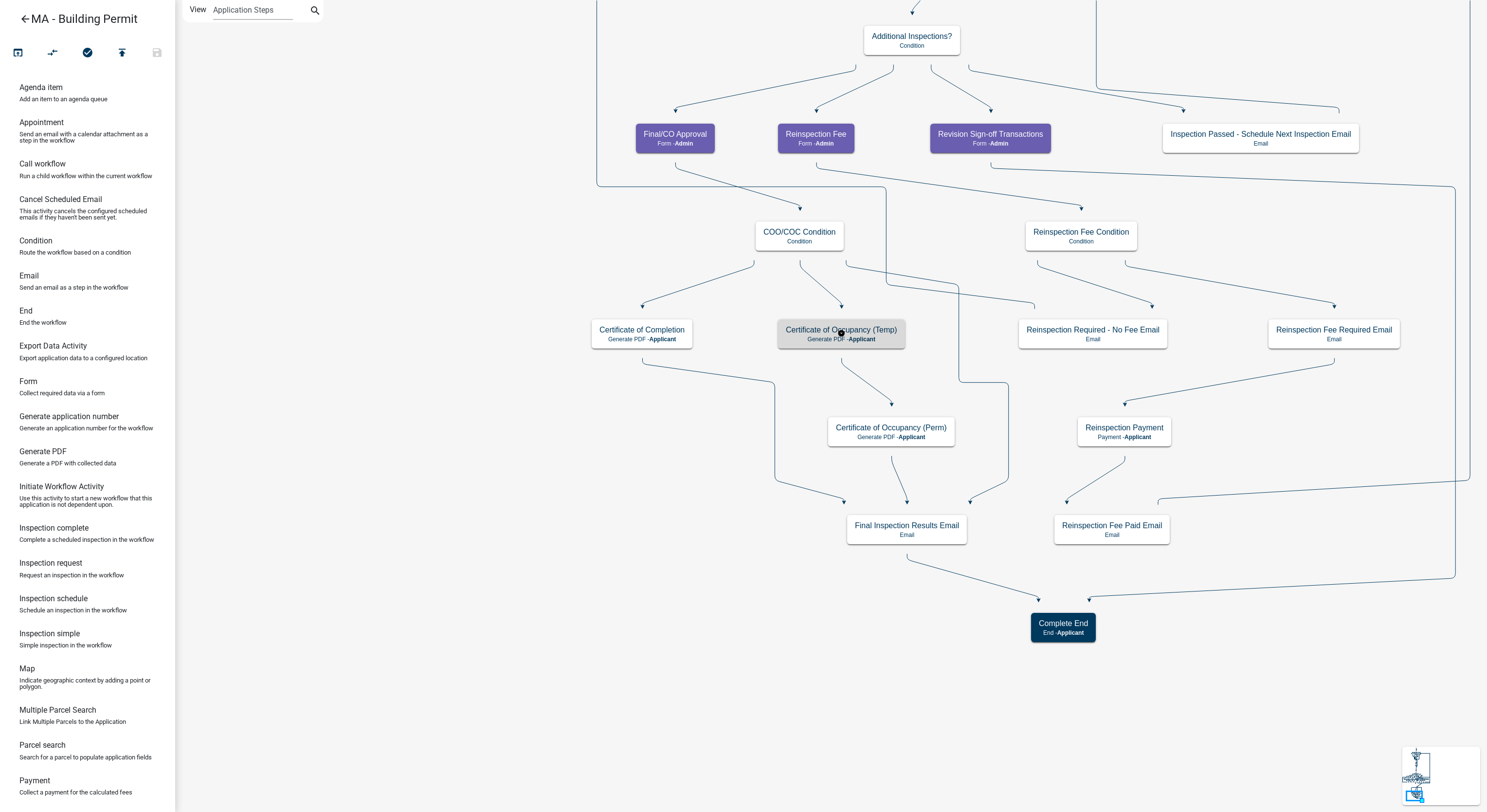
click at [843, 328] on h5 "Certificate of Occupancy (Temp)" at bounding box center [842, 329] width 112 height 9
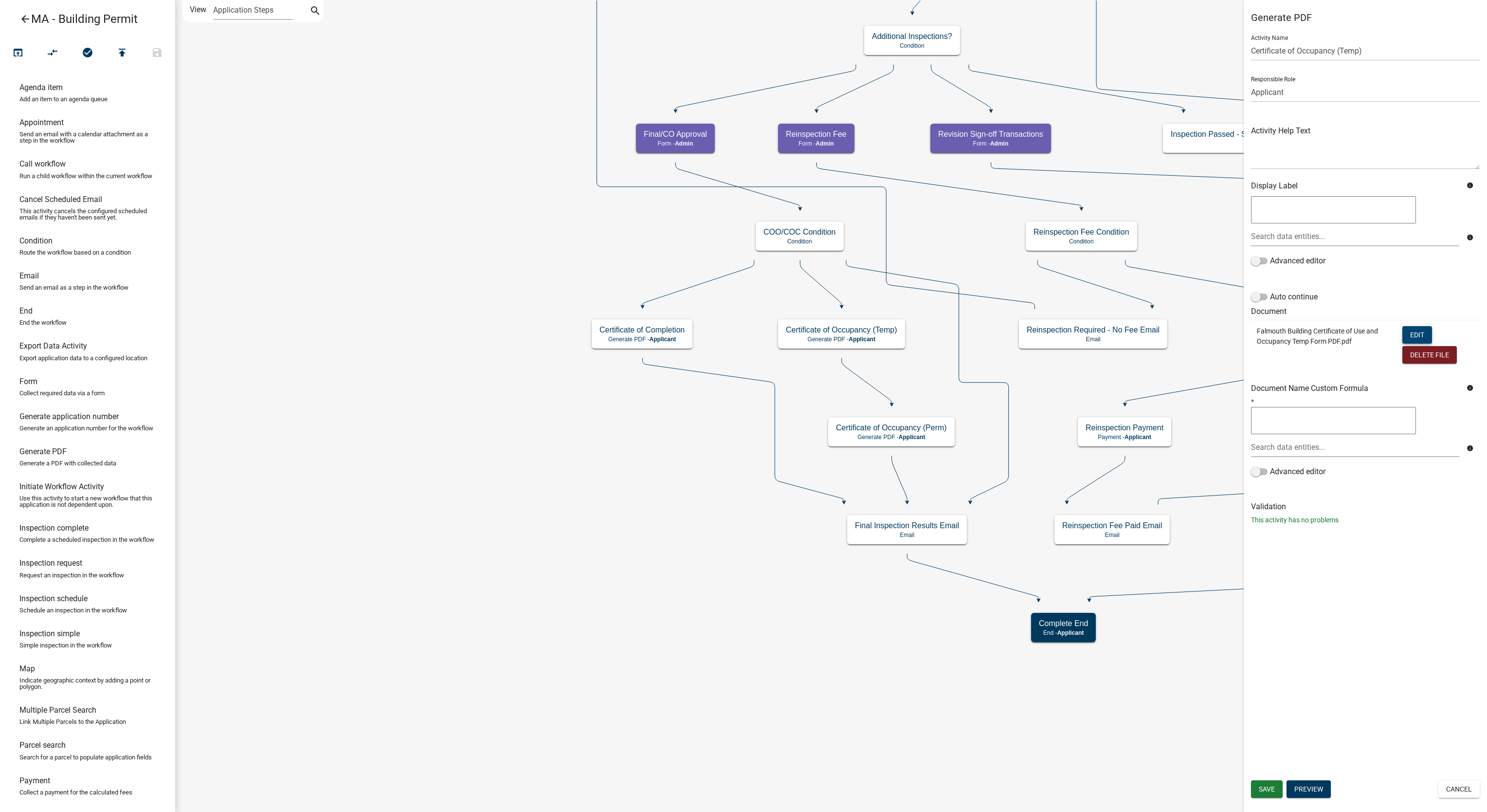
click at [1411, 339] on button "Edit" at bounding box center [1417, 335] width 30 height 18
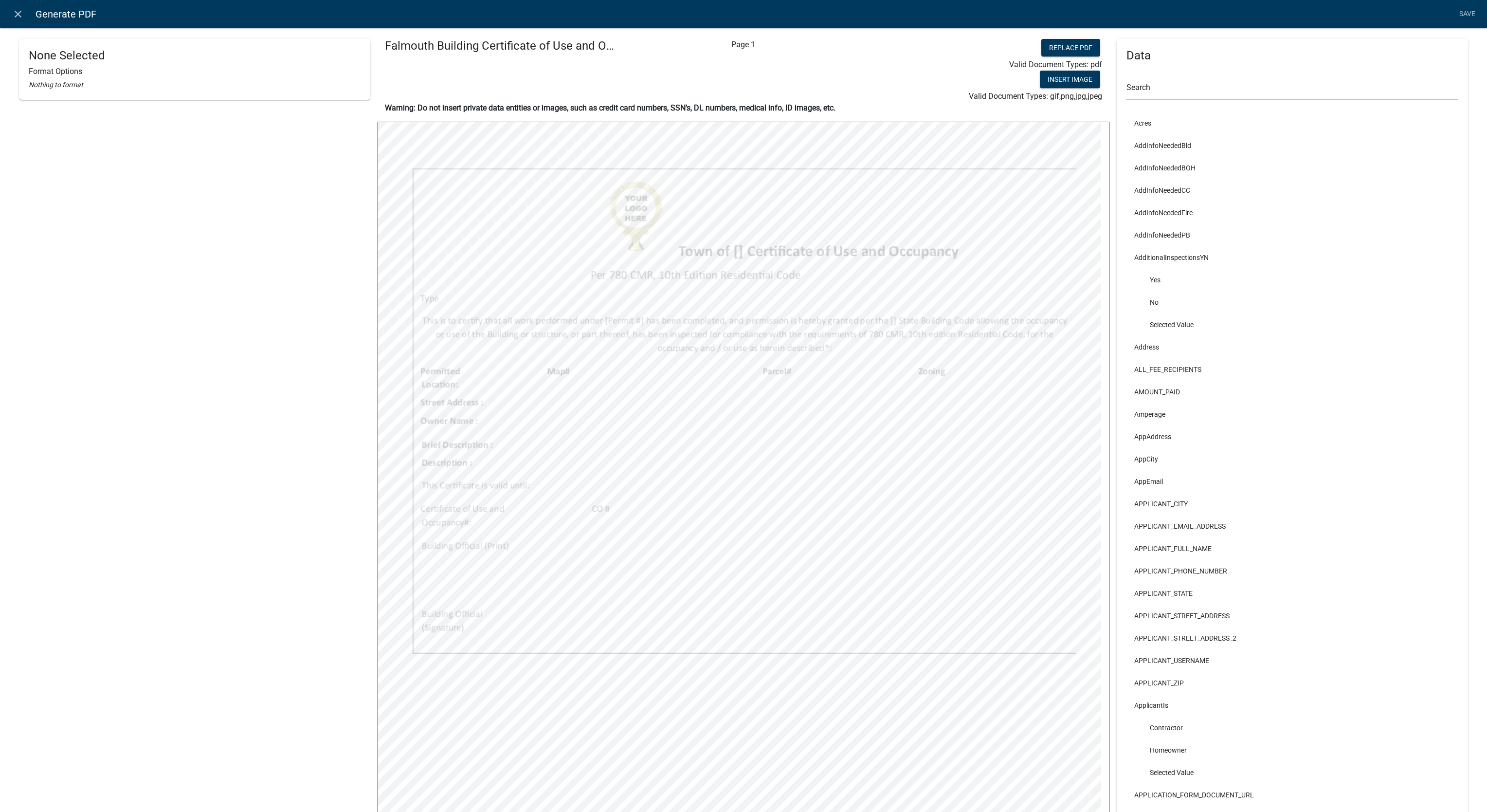
click at [184, 468] on div "None Selected Format Options Nothing to format" at bounding box center [194, 519] width 352 height 960
click at [0, 361] on html "Internet Explorer does NOT work with GeoPermits. Get a new browser for more sec…" at bounding box center [744, 406] width 1487 height 812
drag, startPoint x: -4, startPoint y: 361, endPoint x: 96, endPoint y: 456, distance: 137.9
click at [96, 456] on div "None Selected Format Options Nothing to format" at bounding box center [194, 519] width 352 height 960
click at [1192, 90] on input "text" at bounding box center [1293, 91] width 332 height 20
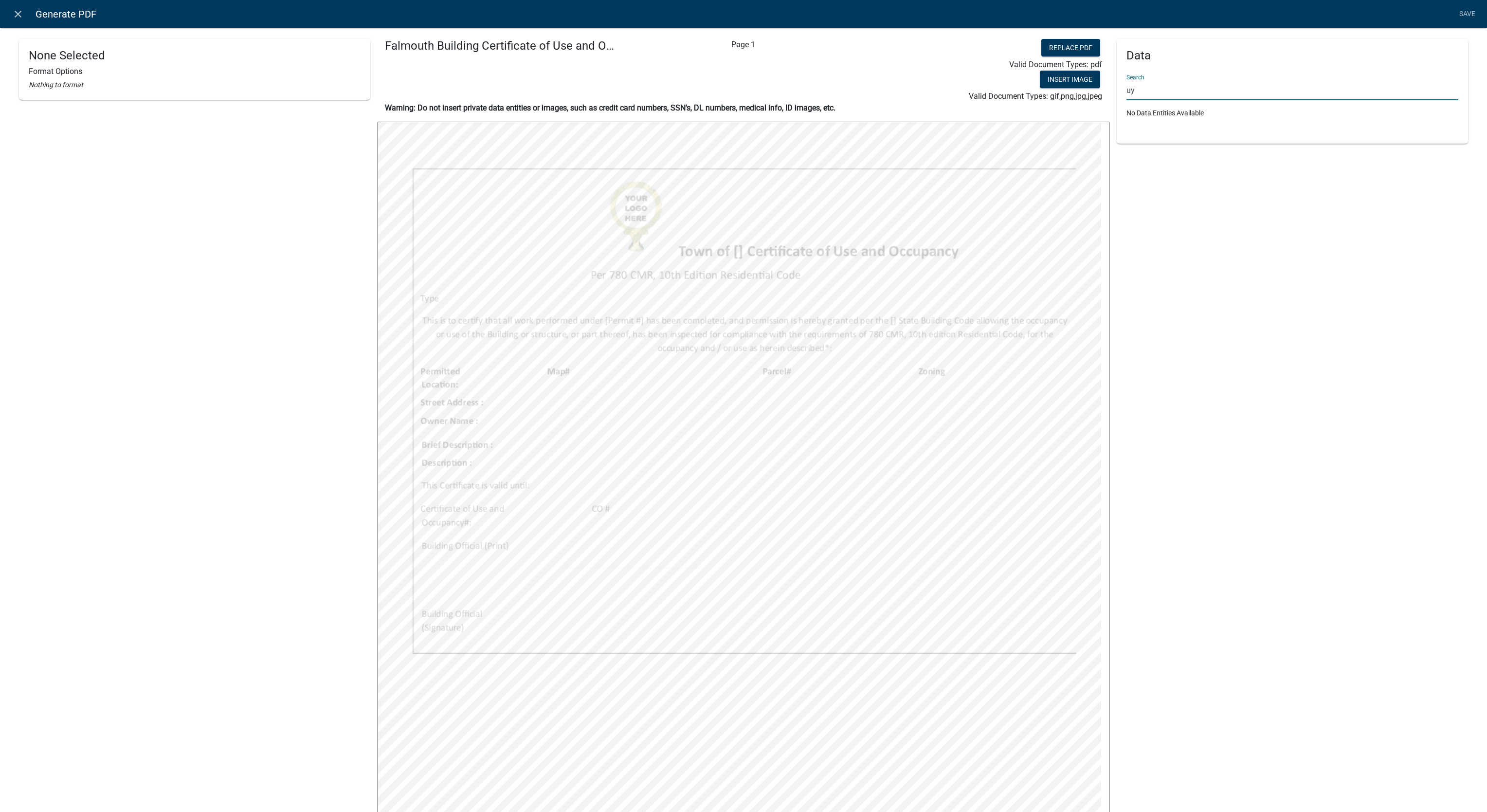
type input "u"
type input "k"
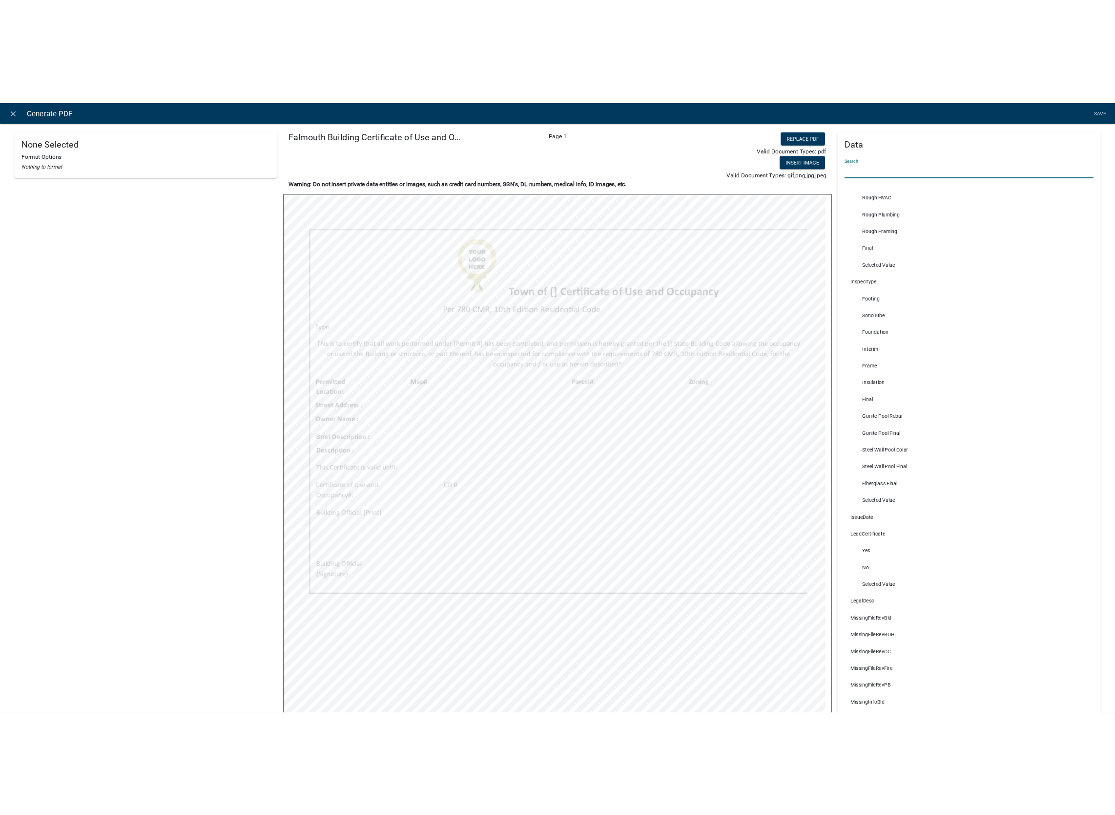
scroll to position [12317, 0]
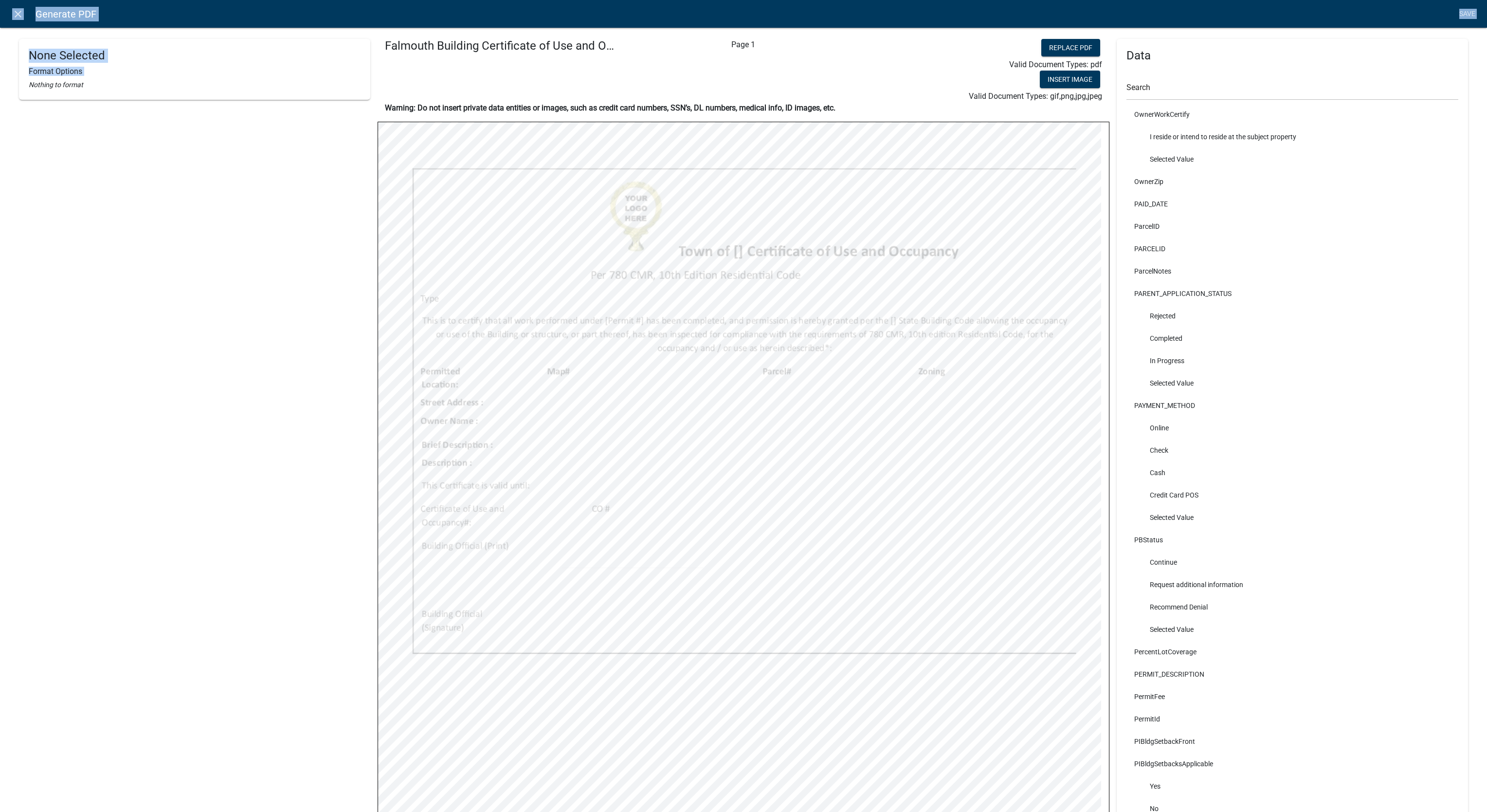
click at [0, 543] on html "Internet Explorer does NOT work with GeoPermits. Get a new browser for more sec…" at bounding box center [744, 406] width 1487 height 812
click at [243, 292] on div "None Selected Format Options Nothing to format" at bounding box center [194, 519] width 352 height 960
click at [12, 383] on div "None Selected Format Options Nothing to format Falmouth Building Certificate of…" at bounding box center [744, 560] width 1487 height 1096
click at [149, 422] on div "None Selected Format Options Nothing to format" at bounding box center [194, 519] width 352 height 960
click at [20, 427] on div "None Selected Format Options Nothing to format" at bounding box center [194, 519] width 352 height 960
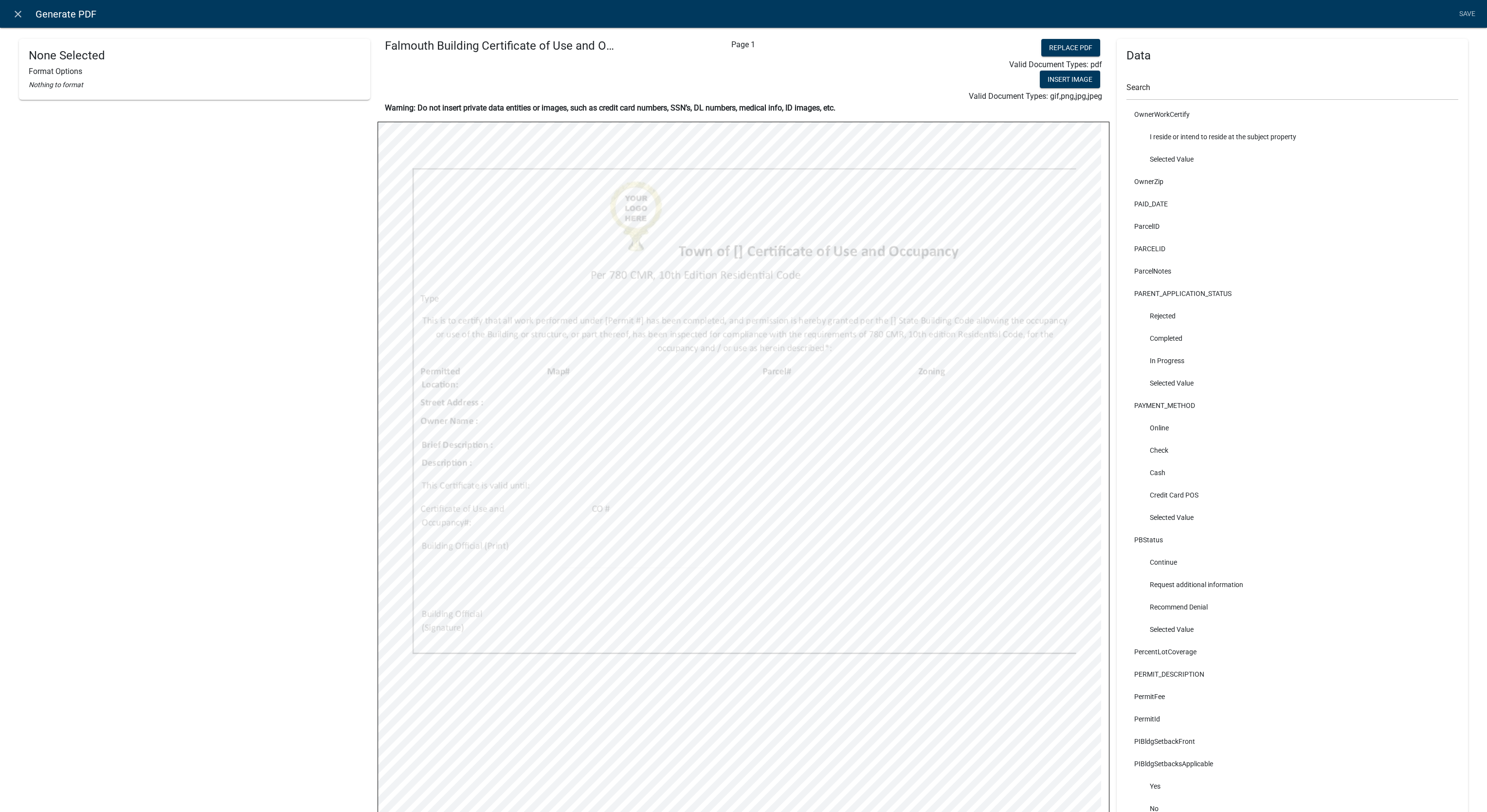
click at [194, 257] on div "None Selected Format Options Nothing to format" at bounding box center [194, 519] width 352 height 960
click at [12, 17] on icon "close" at bounding box center [18, 14] width 12 height 12
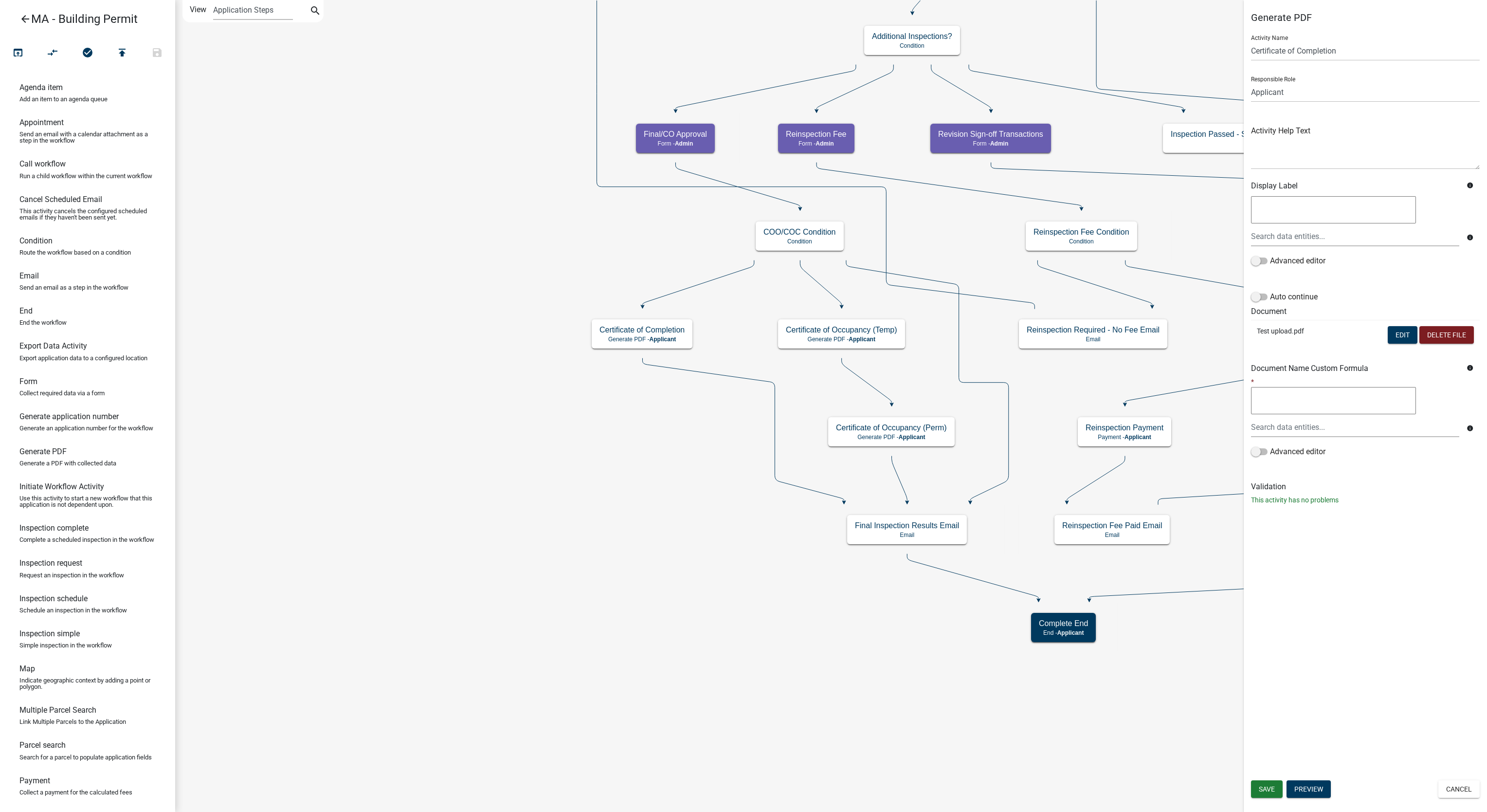
click at [798, 714] on icon "Start Start - Applicant Search Parcel Data Parcel search - Applicant Owner, Pro…" at bounding box center [1188, 406] width 2026 height 811
click at [1406, 331] on button "Edit" at bounding box center [1403, 335] width 30 height 18
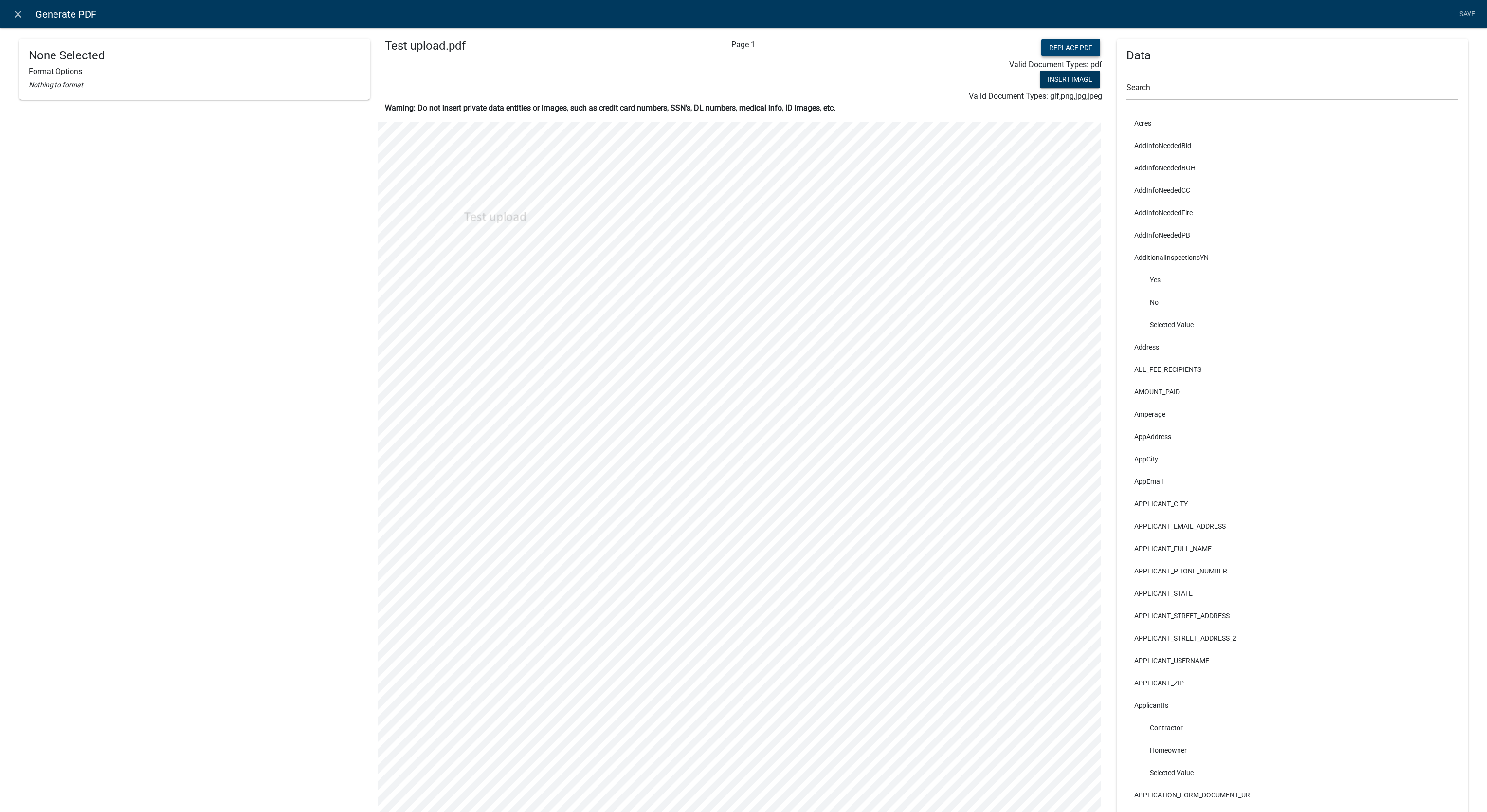
click at [1066, 52] on button "Replace PDF" at bounding box center [1070, 48] width 59 height 18
click at [1053, 53] on button "Replace PDF" at bounding box center [1070, 48] width 59 height 18
click at [1458, 9] on link "Save" at bounding box center [1467, 14] width 24 height 19
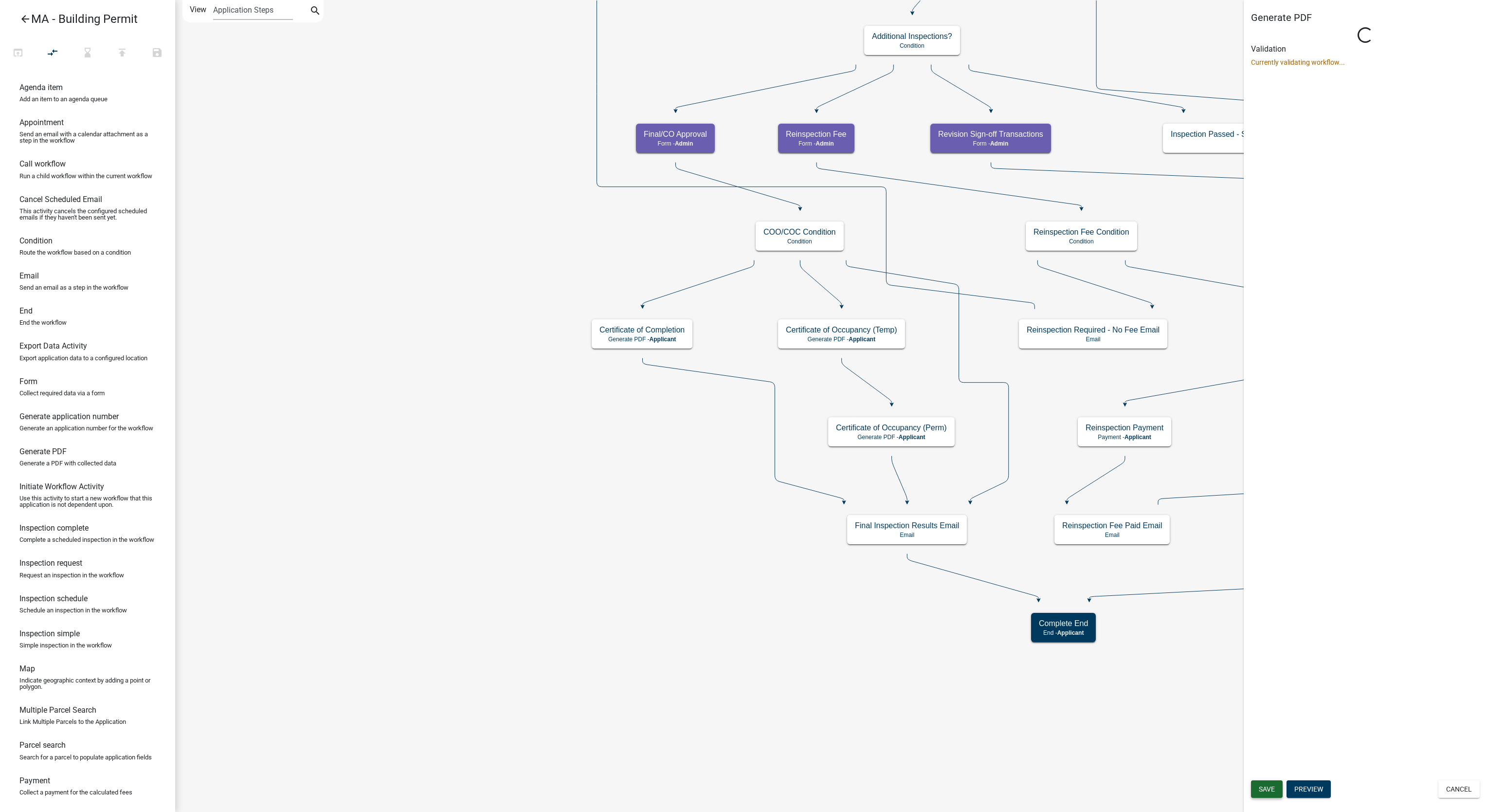
click at [1258, 794] on button "Save" at bounding box center [1268, 789] width 32 height 18
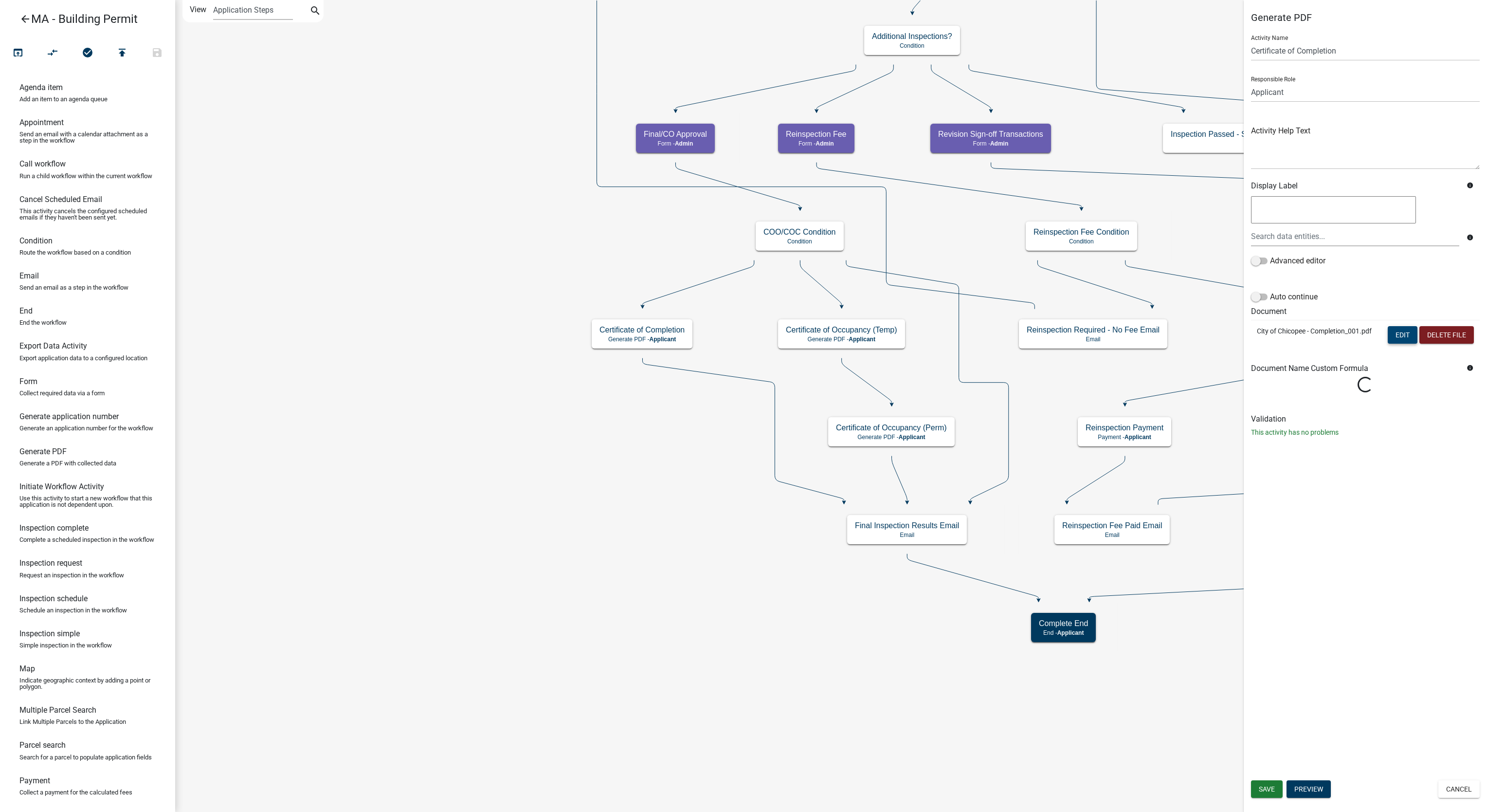
click at [1401, 281] on form "Activity Name Certificate of Completion Responsible Role Applicant Admin SDR Se…" at bounding box center [1366, 214] width 229 height 376
click at [1392, 338] on button "Edit" at bounding box center [1403, 335] width 30 height 18
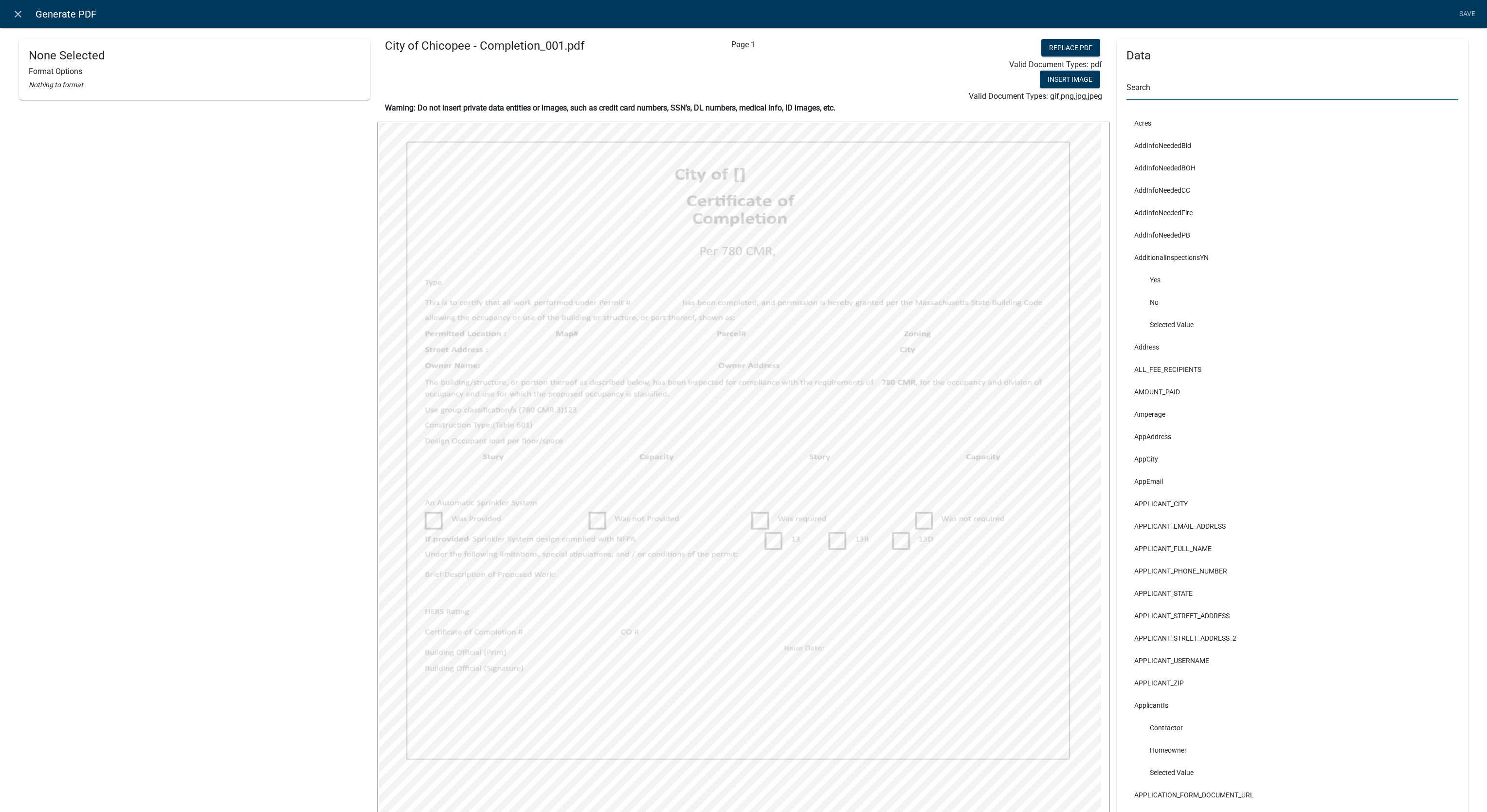
click at [1178, 88] on input "text" at bounding box center [1293, 91] width 332 height 20
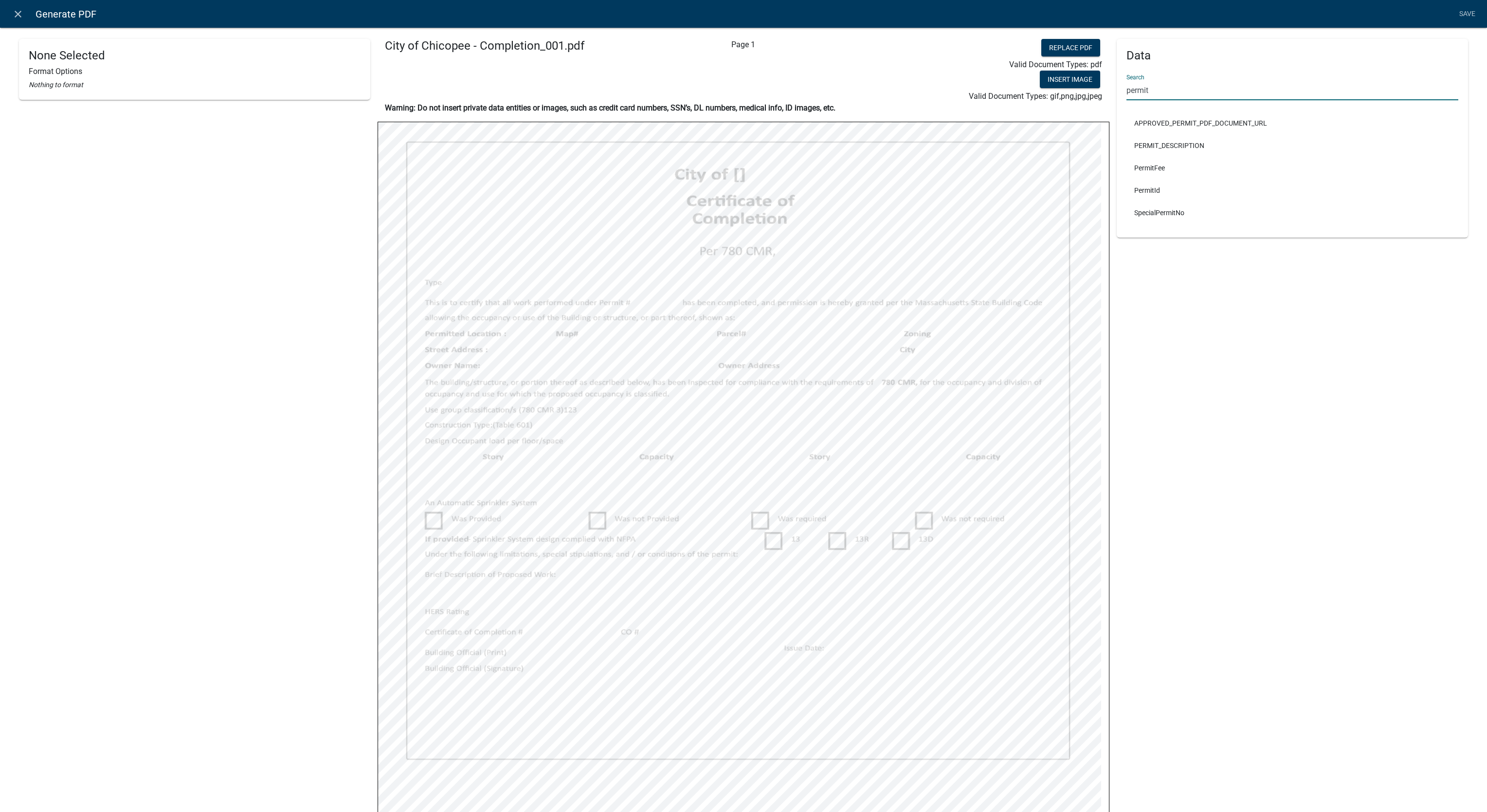
type input "permit"
select select
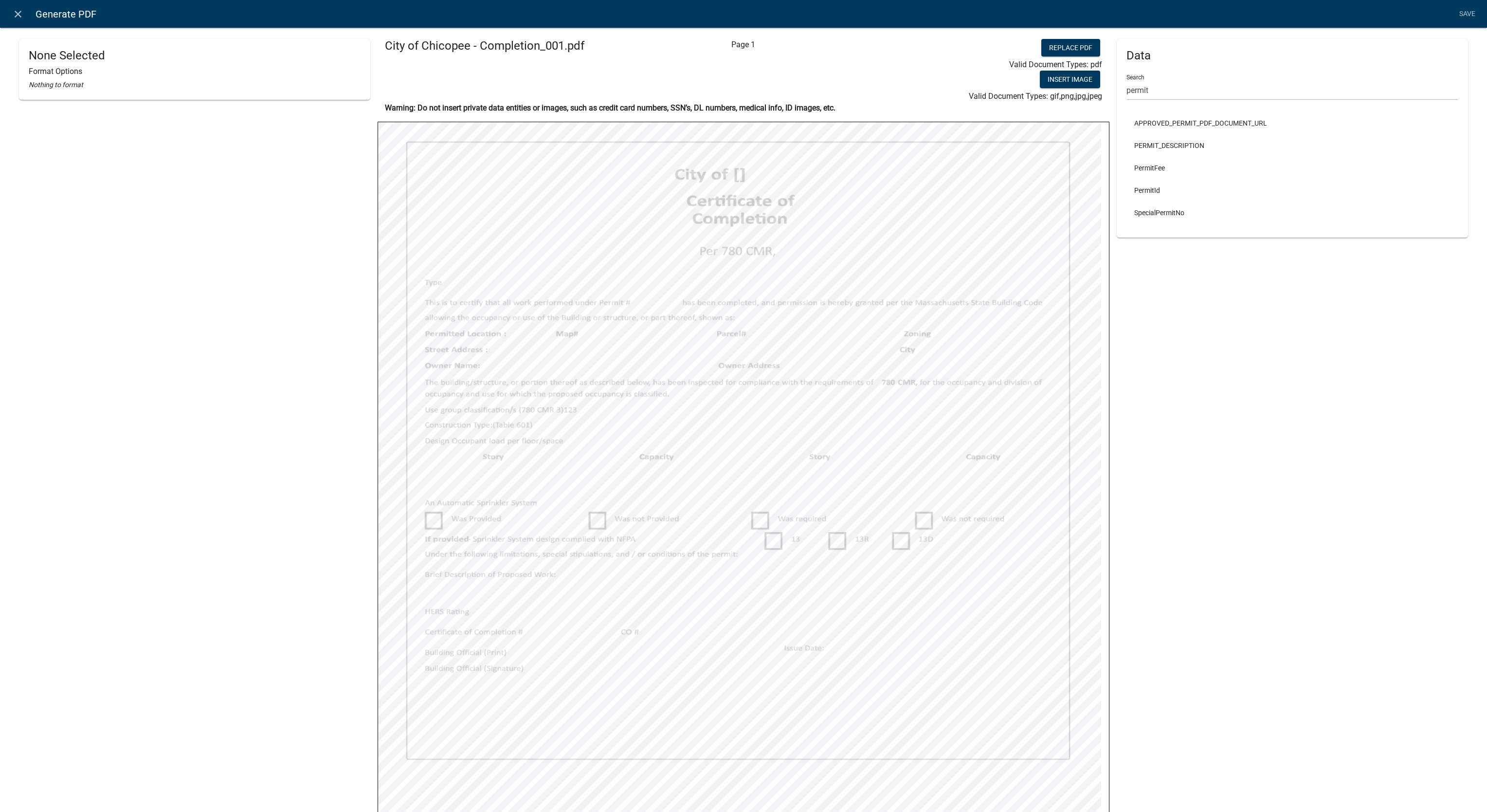
select select
click at [1159, 92] on input "permit" at bounding box center [1293, 91] width 332 height 20
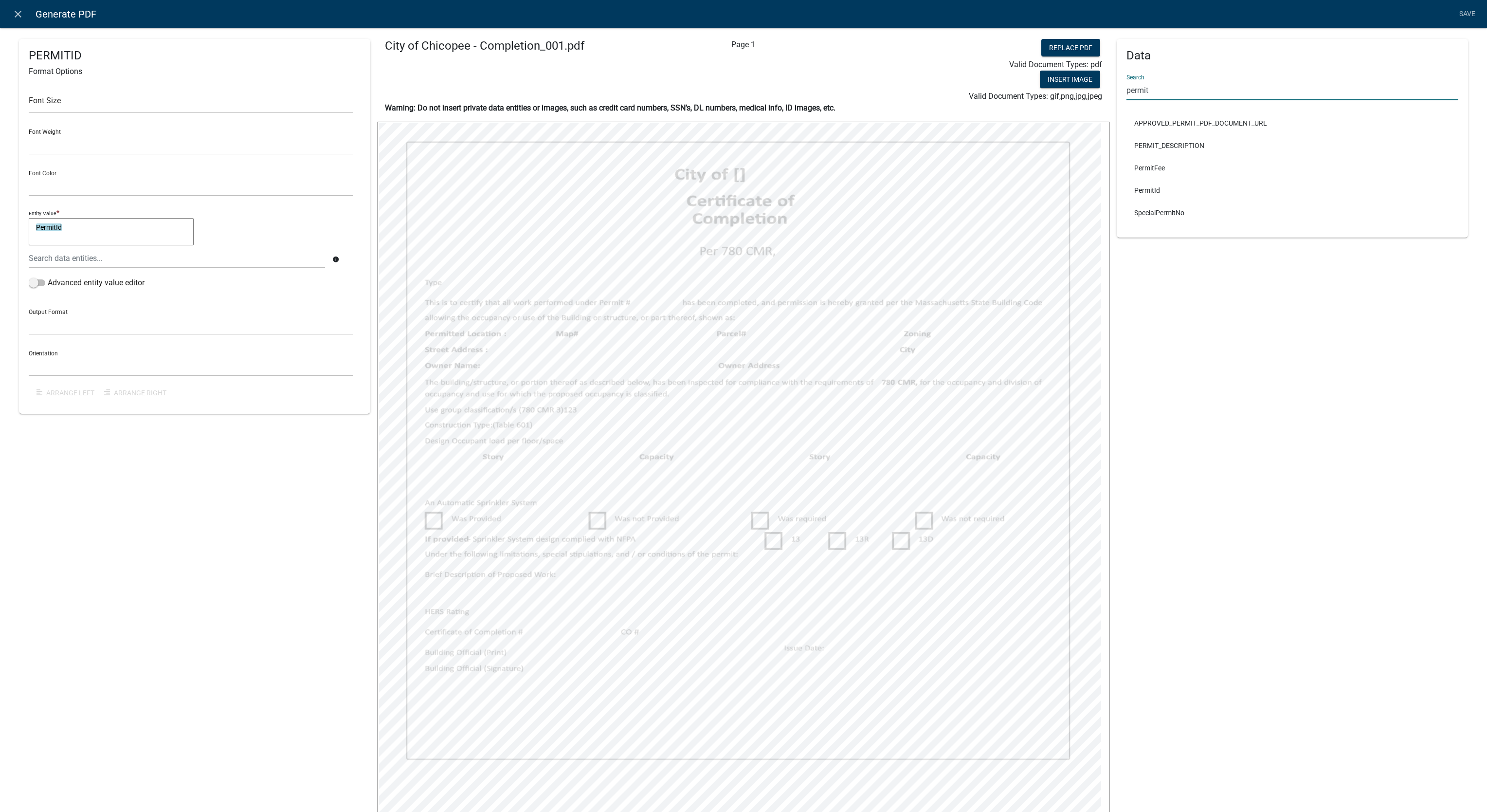
click at [1159, 92] on input "permit" at bounding box center [1293, 91] width 332 height 20
type input "zoning"
select select
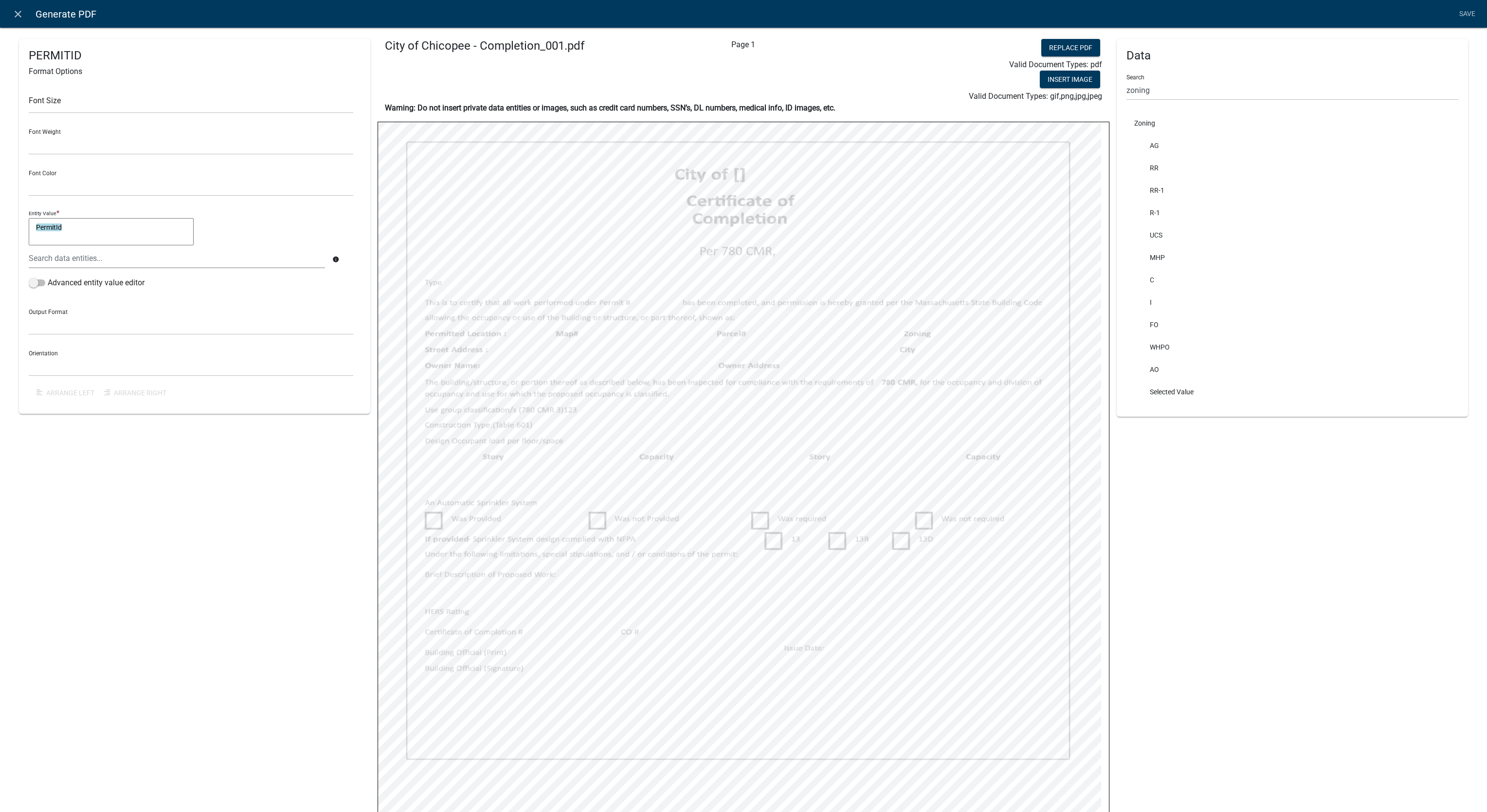
select select
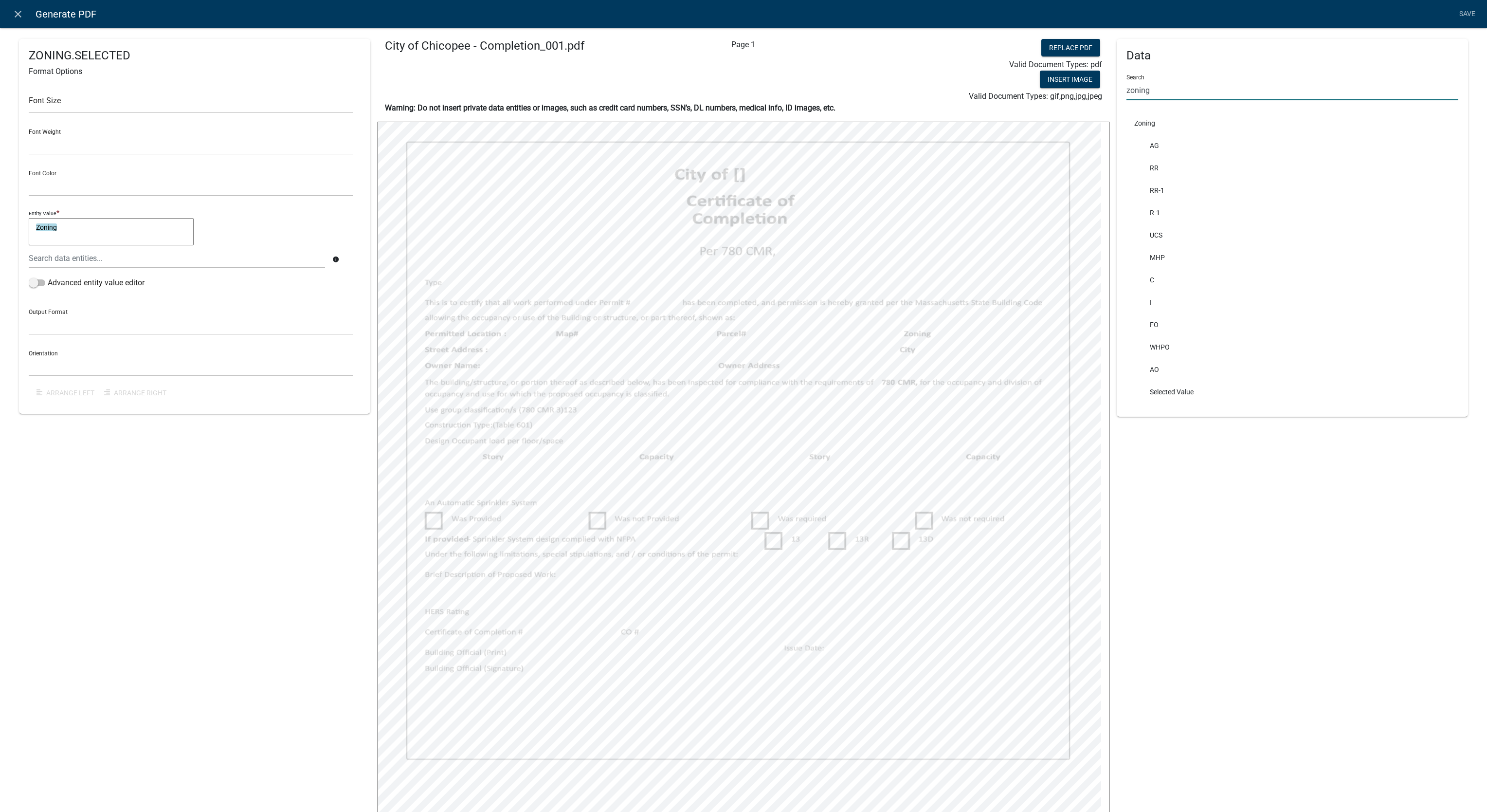
click at [1178, 84] on input "zoning" at bounding box center [1293, 91] width 332 height 20
type input "city"
select select
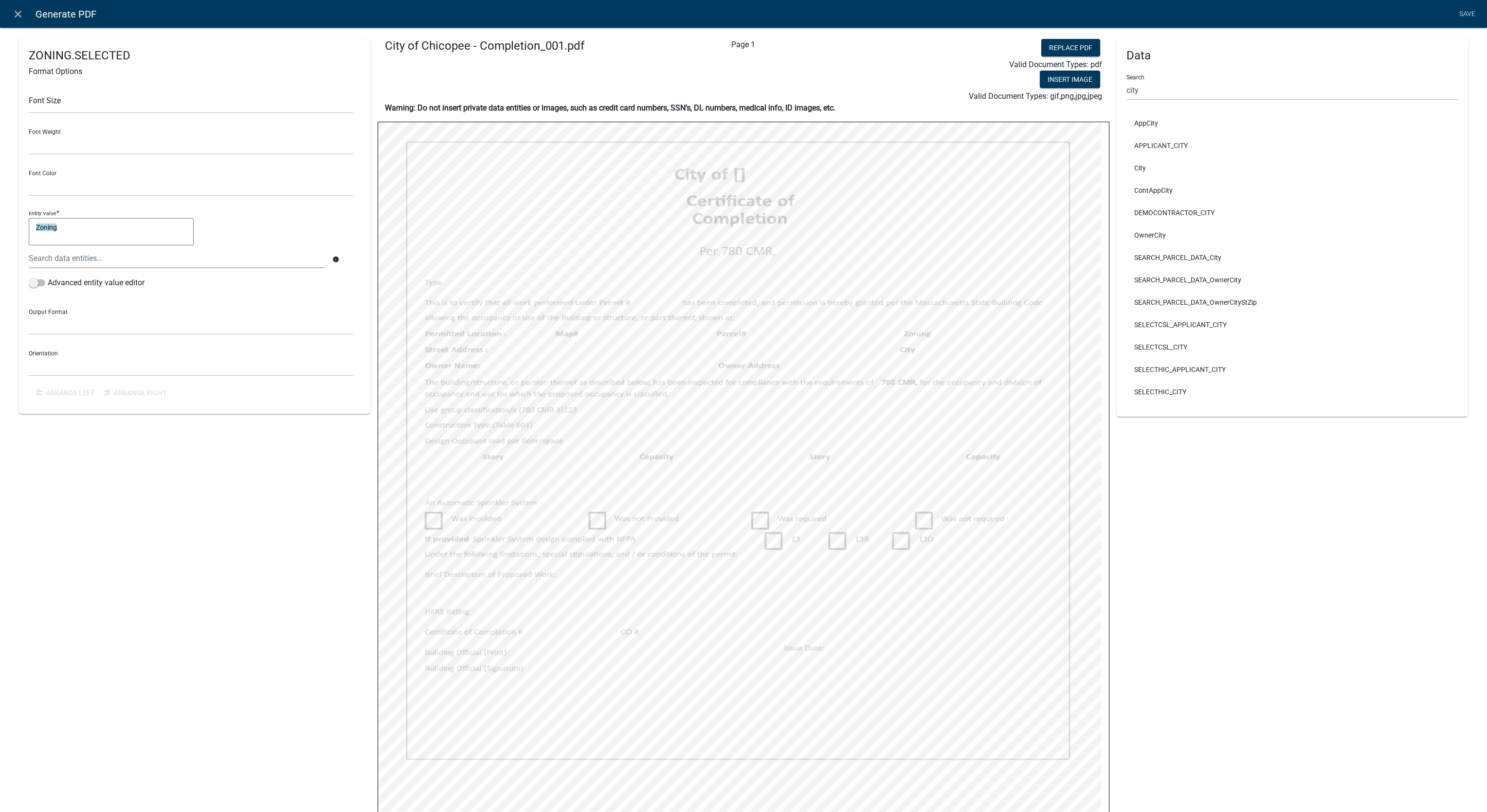
select select
click at [1197, 91] on input "city" at bounding box center [1293, 91] width 332 height 20
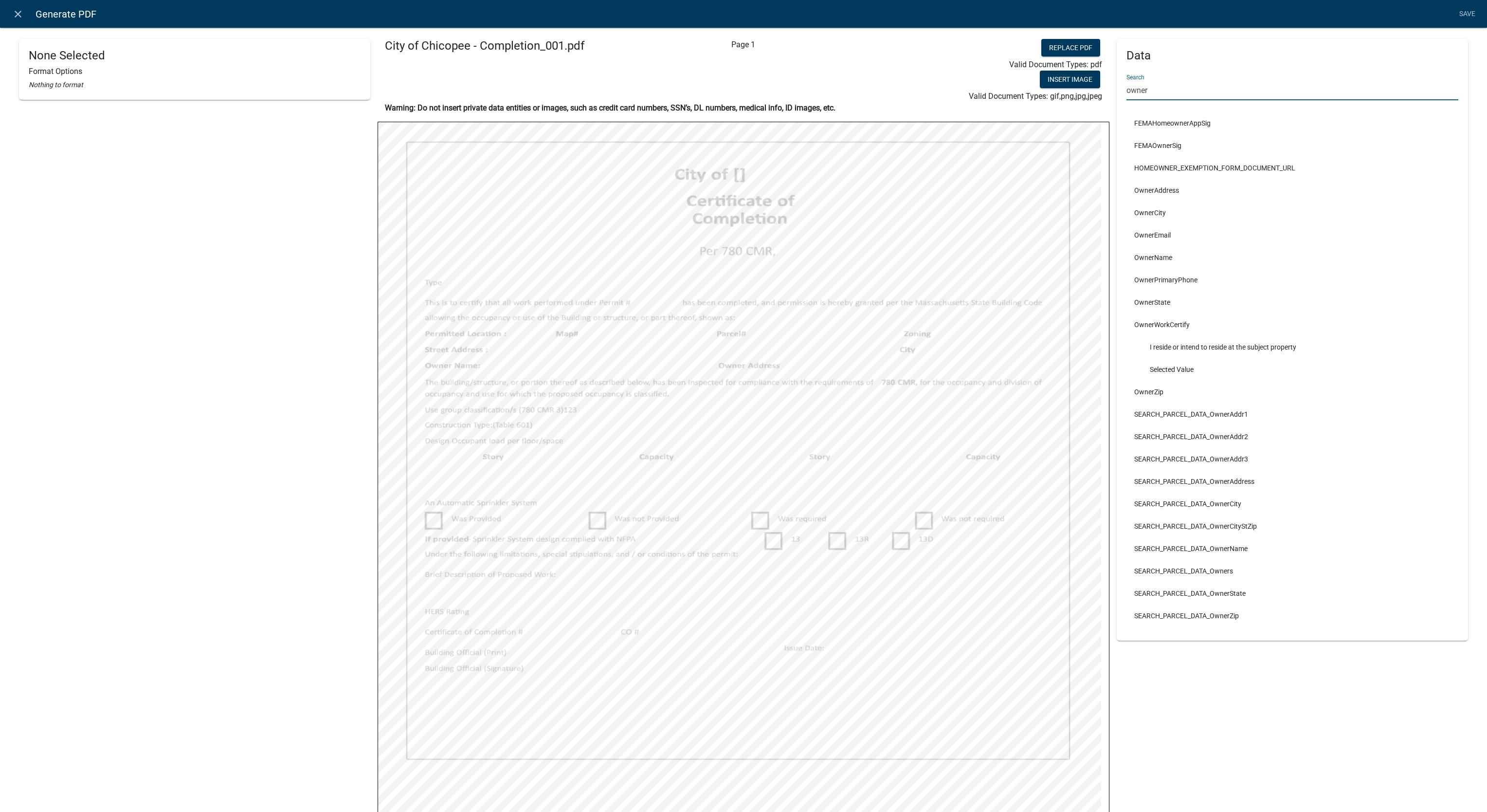
type input "owner"
select select
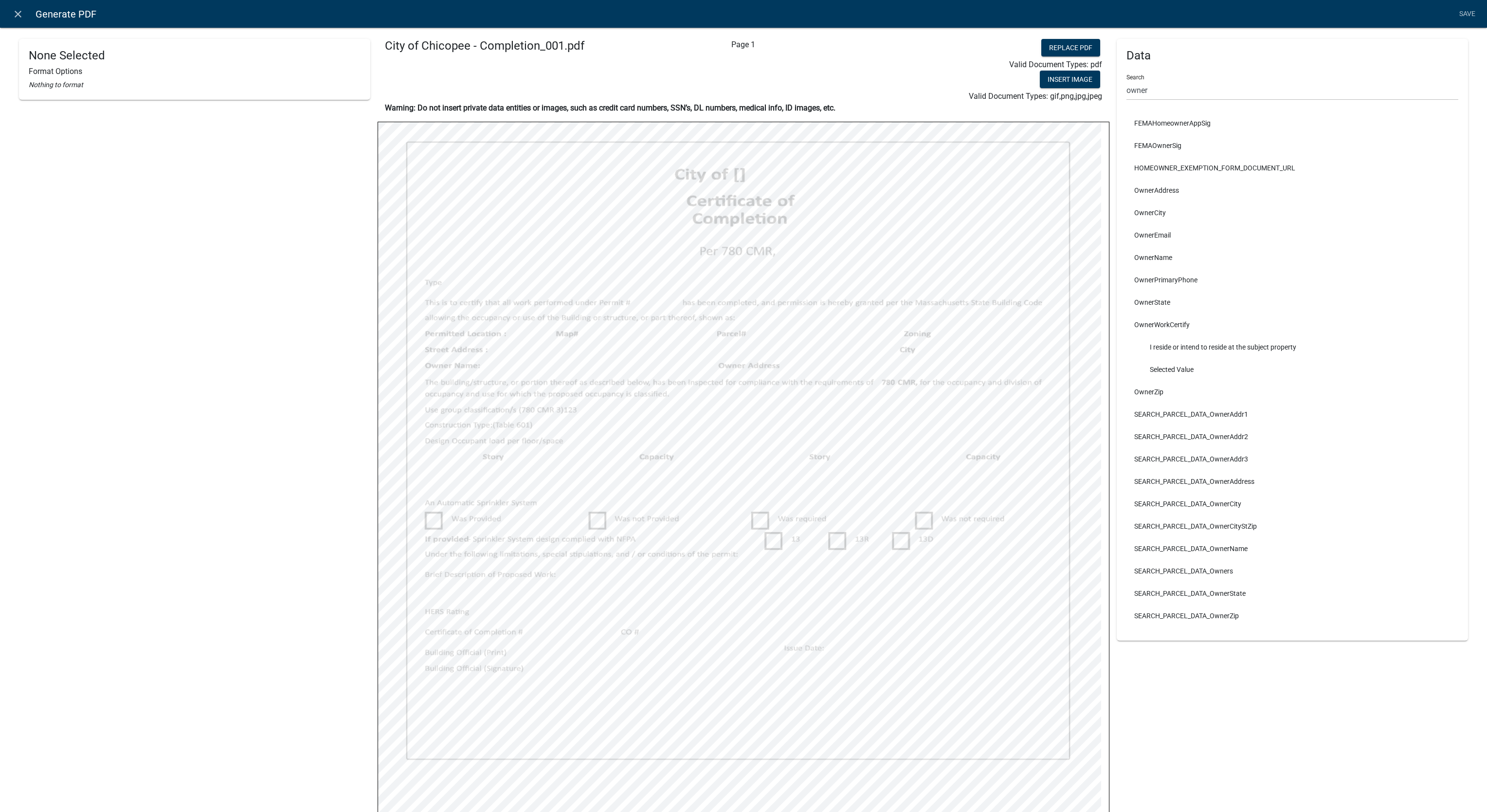
select select
click at [1138, 93] on input "owner" at bounding box center [1293, 91] width 332 height 20
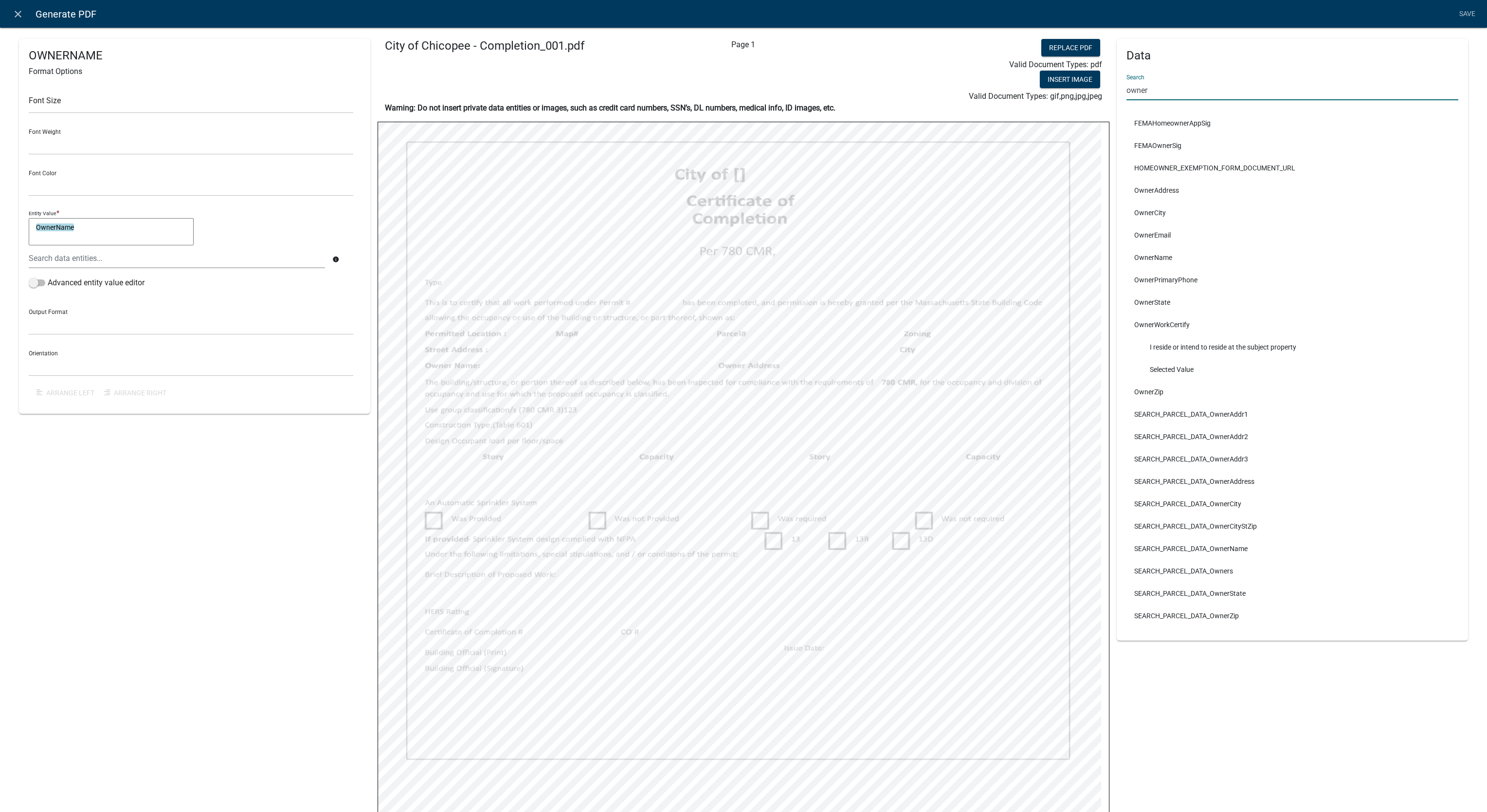
click at [1138, 93] on input "owner" at bounding box center [1293, 91] width 332 height 20
click at [1466, 12] on link "Save" at bounding box center [1467, 14] width 24 height 19
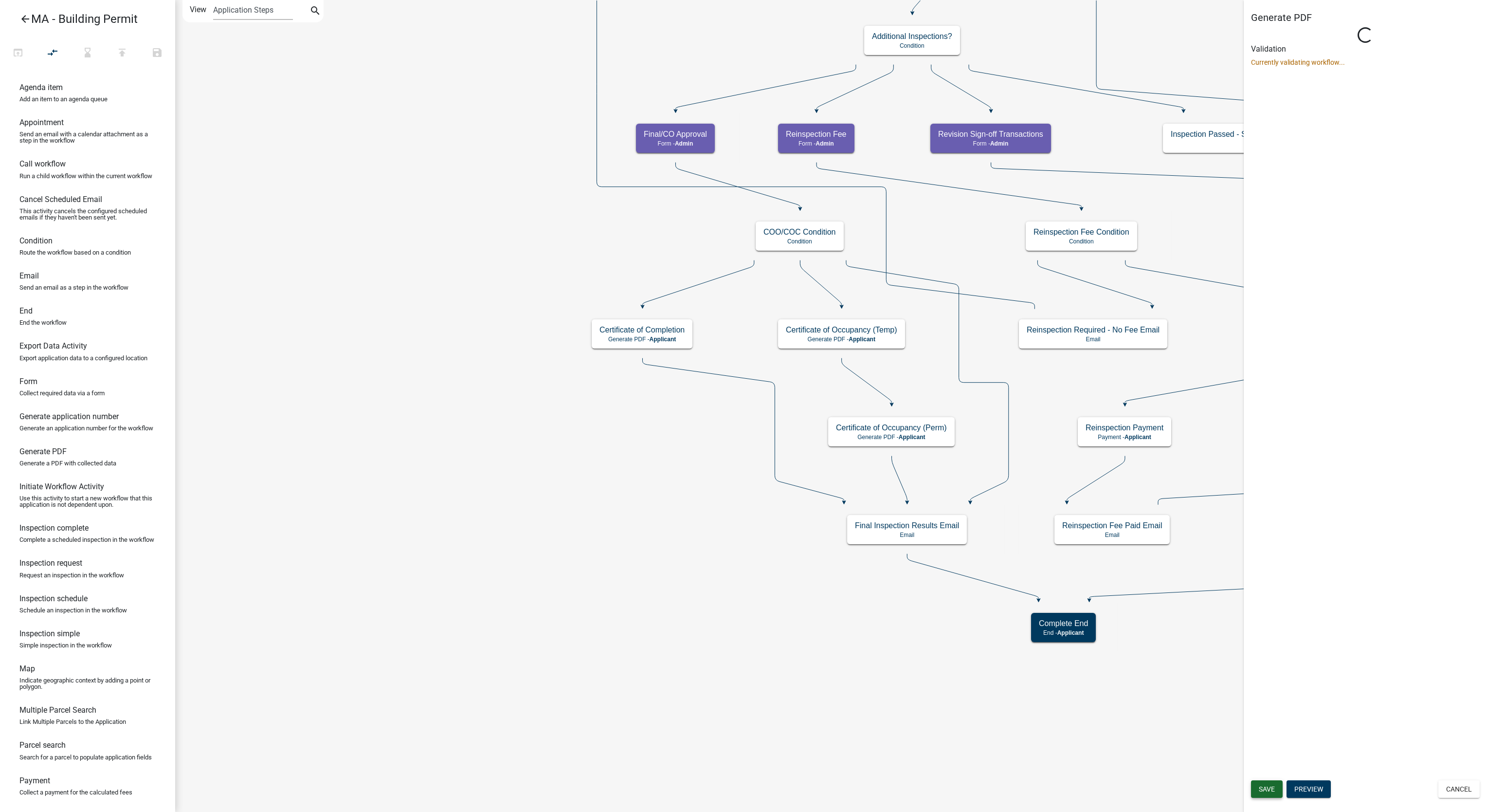
click at [1266, 794] on button "Save" at bounding box center [1268, 789] width 32 height 18
